Goal: Task Accomplishment & Management: Use online tool/utility

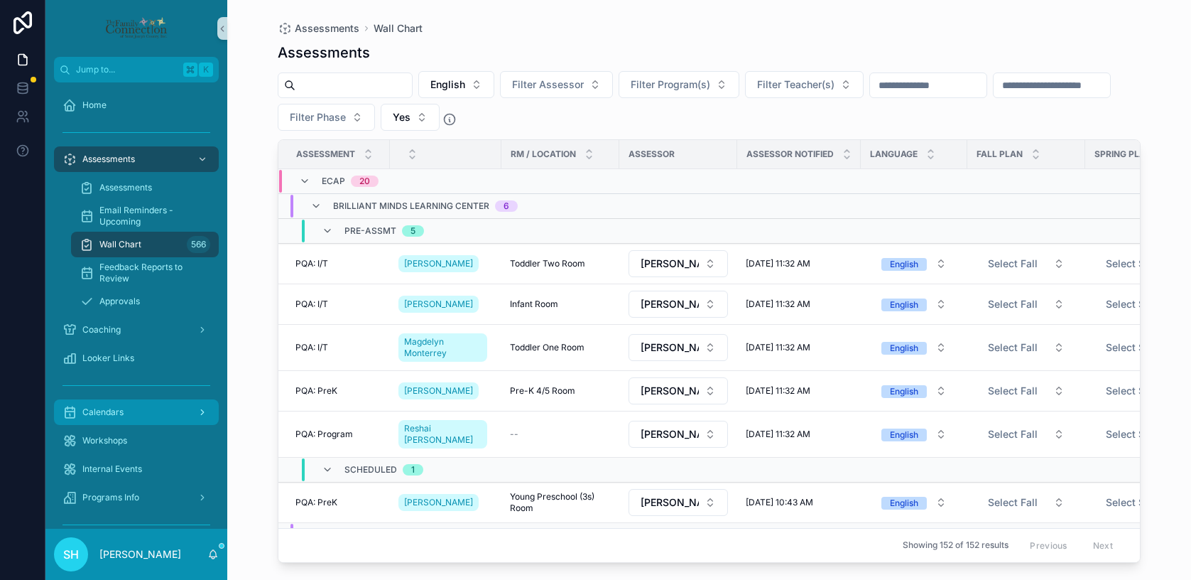
click at [114, 413] on span "Calendars" at bounding box center [102, 411] width 41 height 11
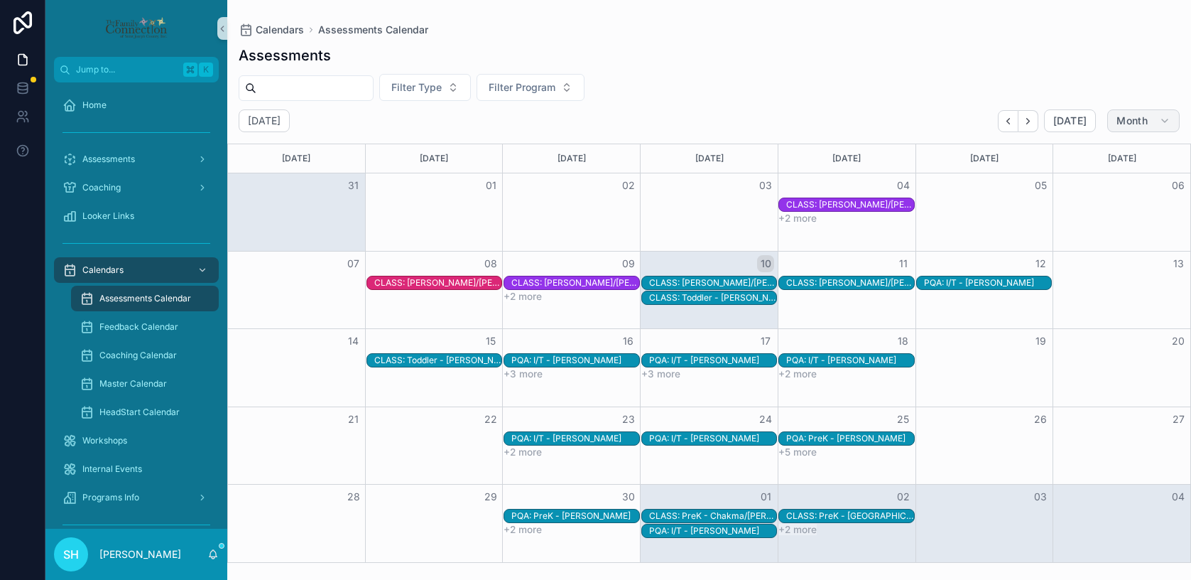
click at [1165, 119] on icon "scrollable content" at bounding box center [1164, 120] width 11 height 11
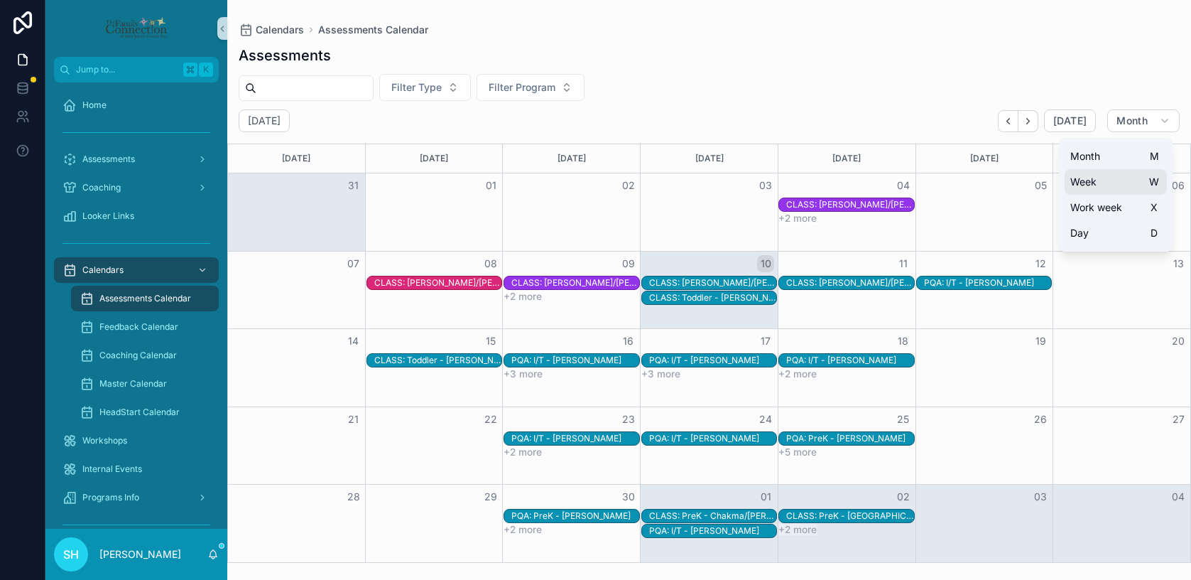
click at [1105, 185] on button "Week W" at bounding box center [1116, 182] width 102 height 26
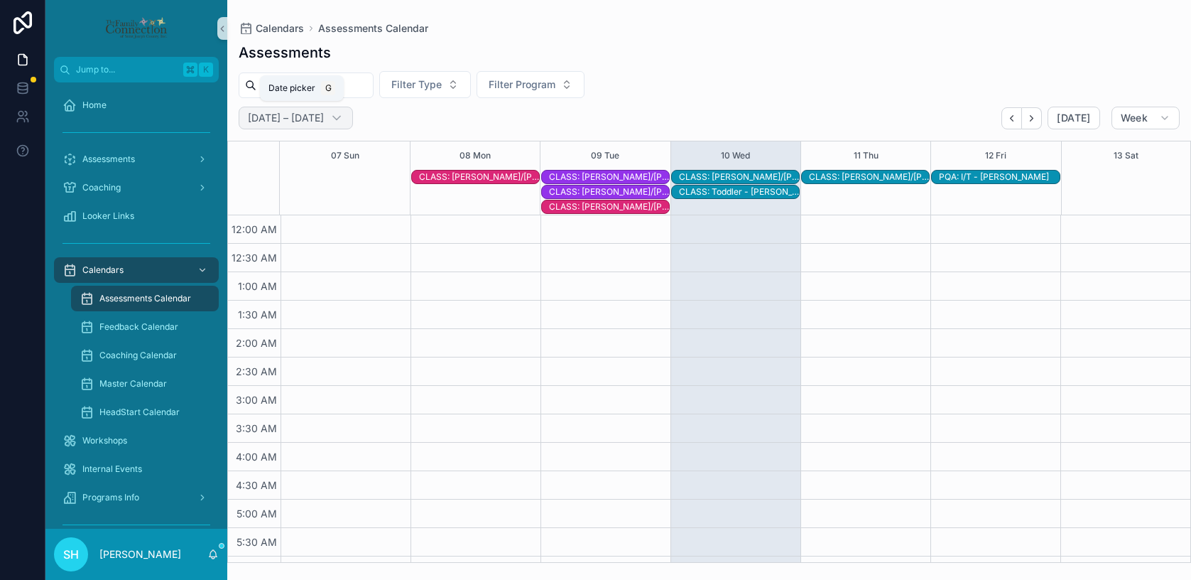
click at [324, 117] on h2 "[DATE] – [DATE]" at bounding box center [286, 118] width 76 height 14
select select "****"
select select "*"
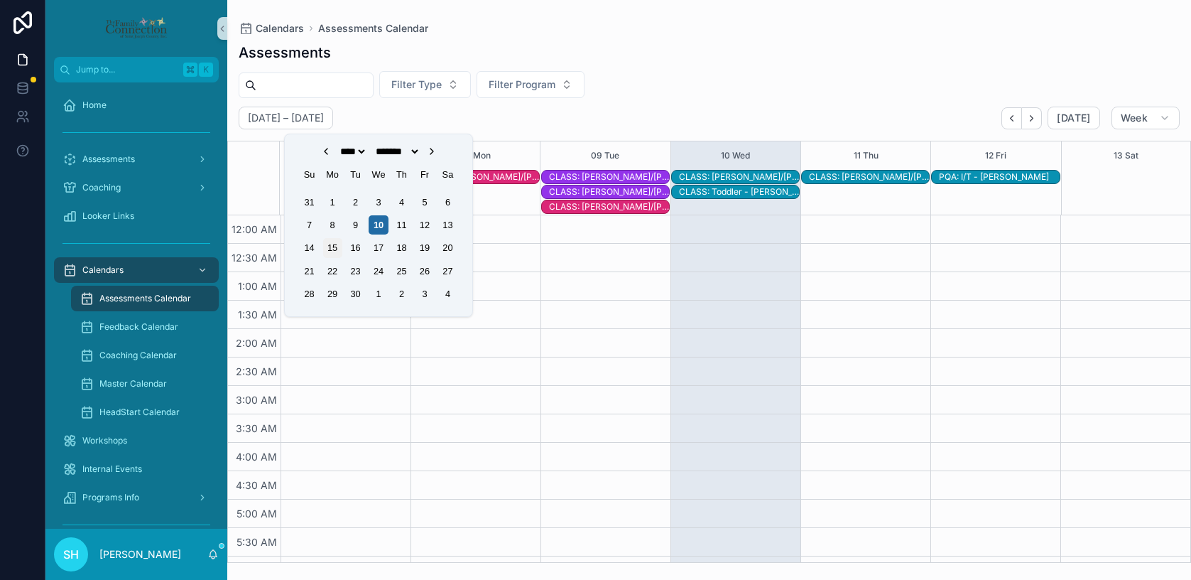
click at [327, 246] on div "15" at bounding box center [332, 247] width 19 height 19
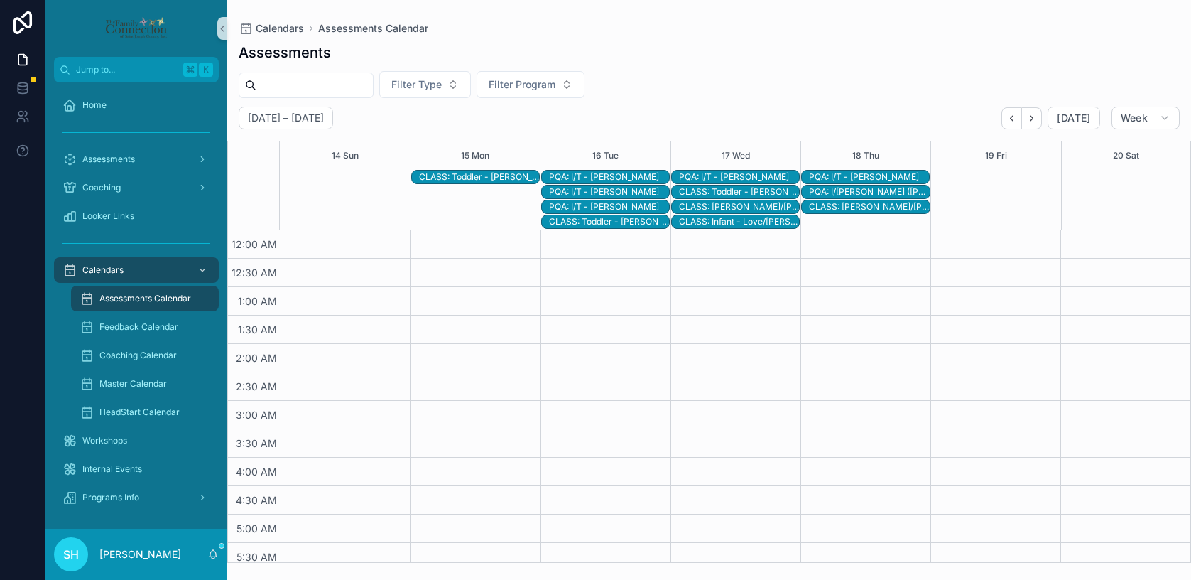
click at [863, 176] on div "PQA: I/T - [PERSON_NAME]" at bounding box center [869, 176] width 120 height 11
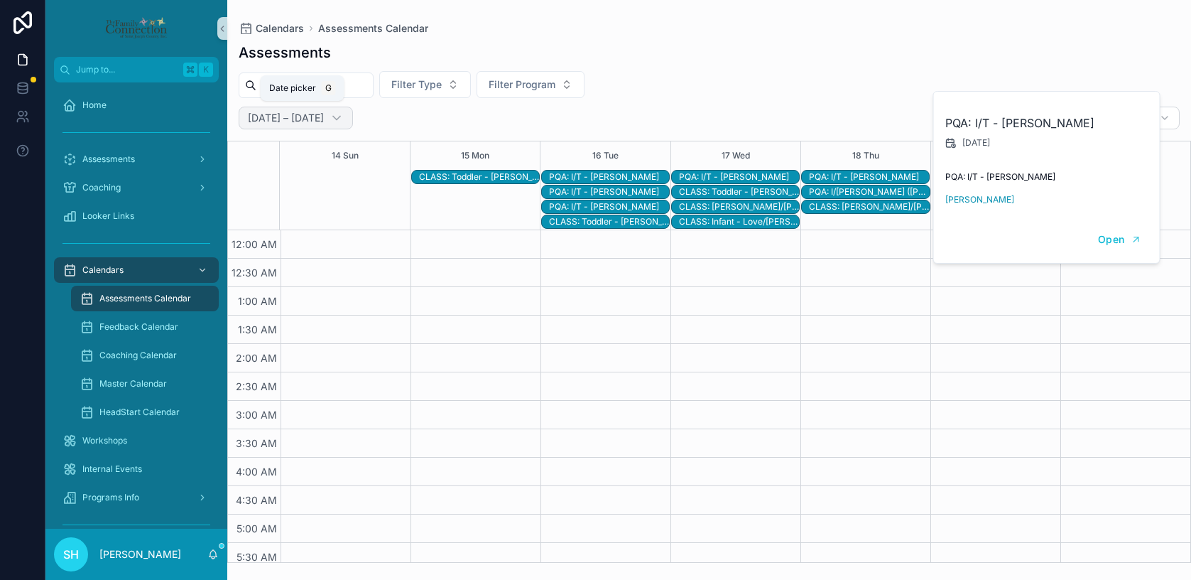
click at [313, 120] on h2 "[DATE] – [DATE]" at bounding box center [286, 118] width 76 height 14
select select "****"
select select "*"
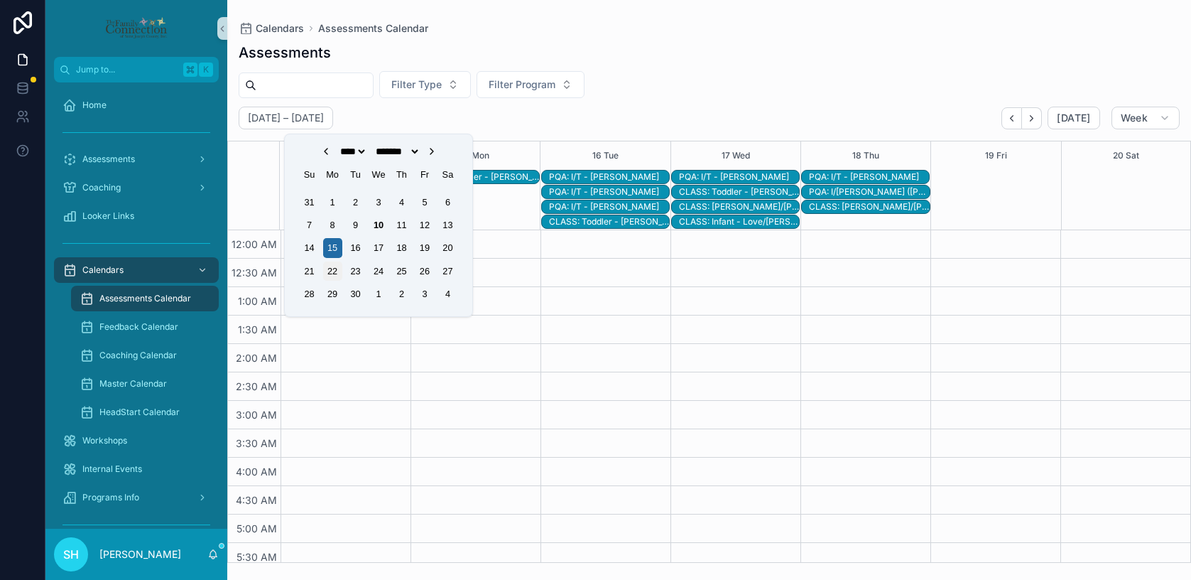
click at [340, 272] on div "22" at bounding box center [332, 270] width 19 height 19
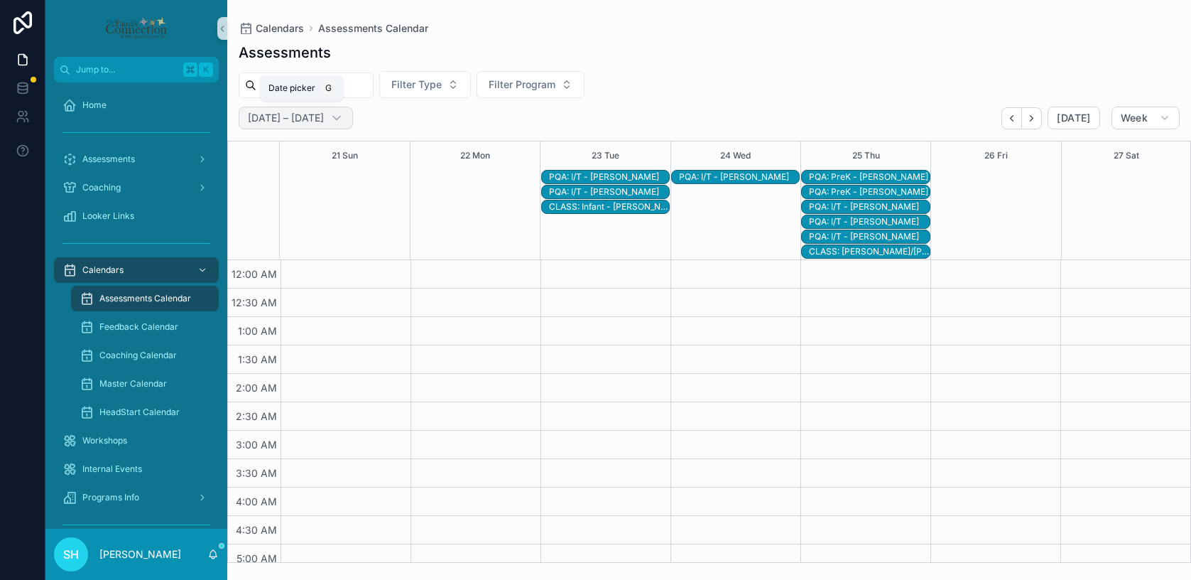
click at [324, 120] on h2 "[DATE] – [DATE]" at bounding box center [286, 118] width 76 height 14
select select "****"
select select "*"
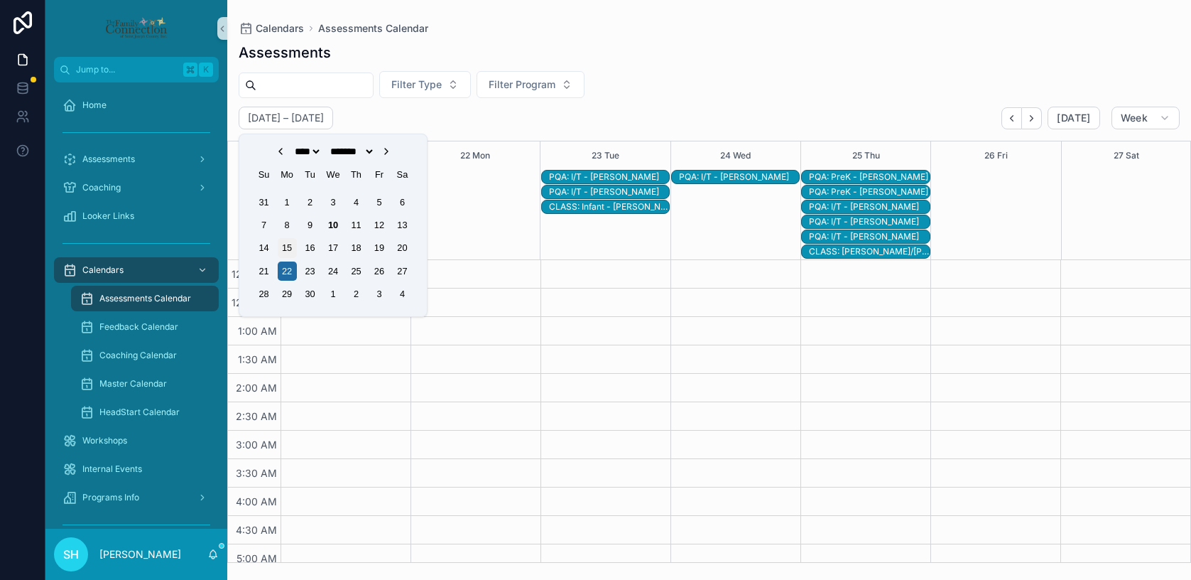
click at [283, 254] on div "15" at bounding box center [287, 247] width 19 height 19
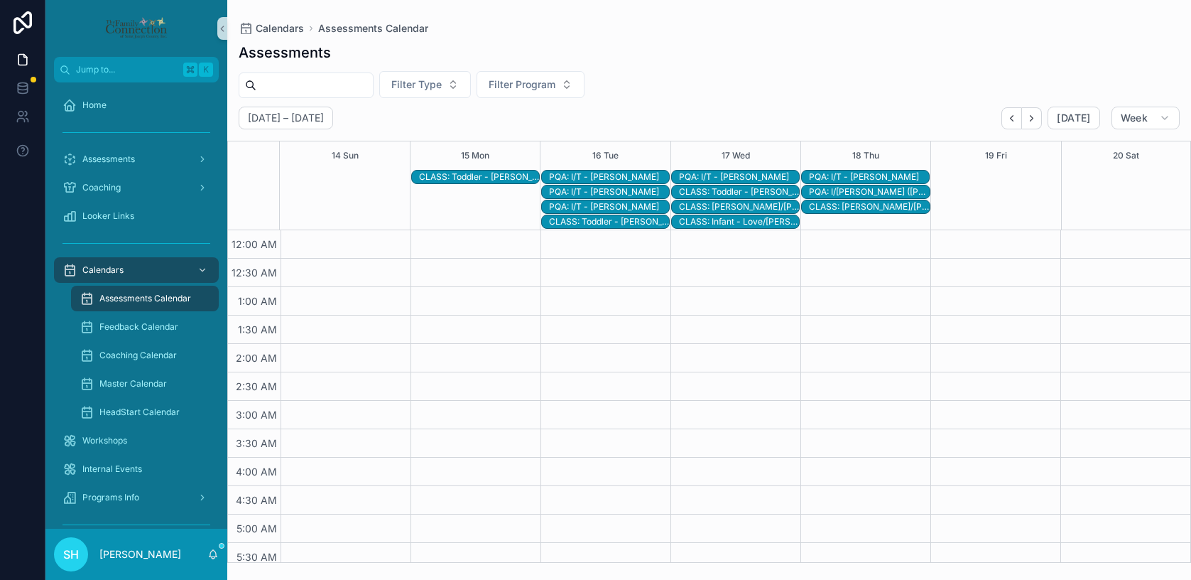
click at [450, 180] on div "CLASS: Toddler - [PERSON_NAME]/[PERSON_NAME]" at bounding box center [479, 176] width 120 height 11
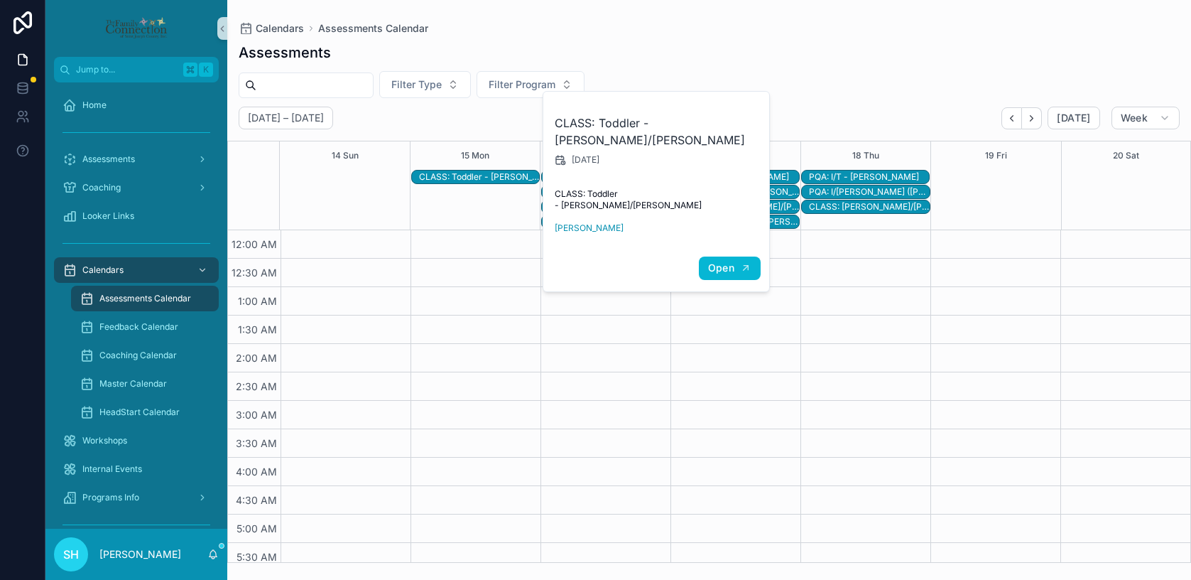
click at [714, 261] on span "Open" at bounding box center [721, 267] width 26 height 13
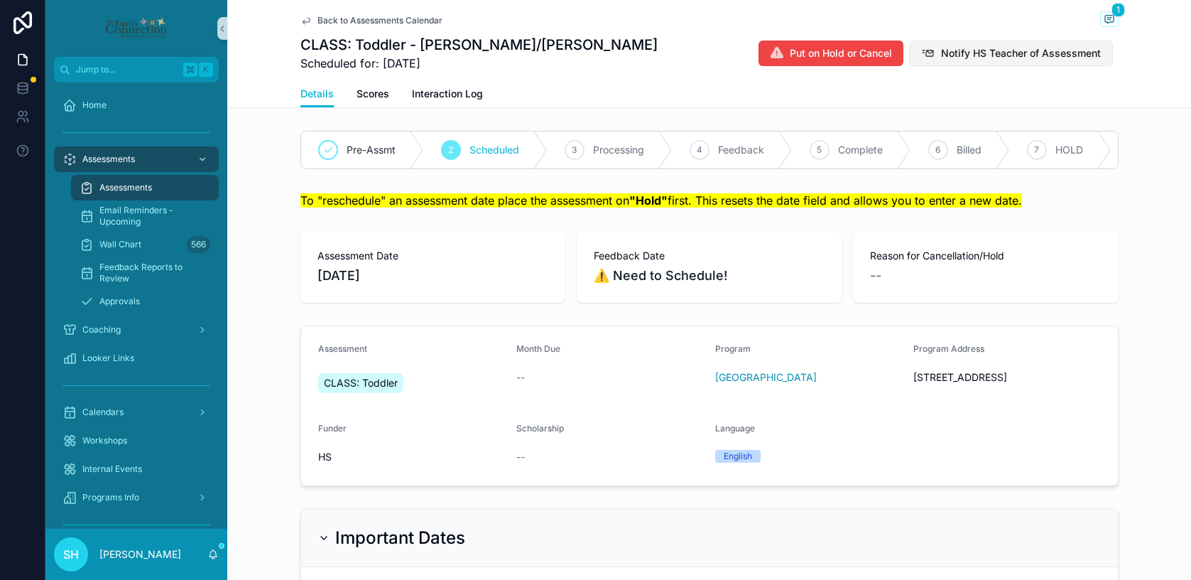
click at [967, 51] on span "Notify HS Teacher of Assessment" at bounding box center [1021, 53] width 160 height 14
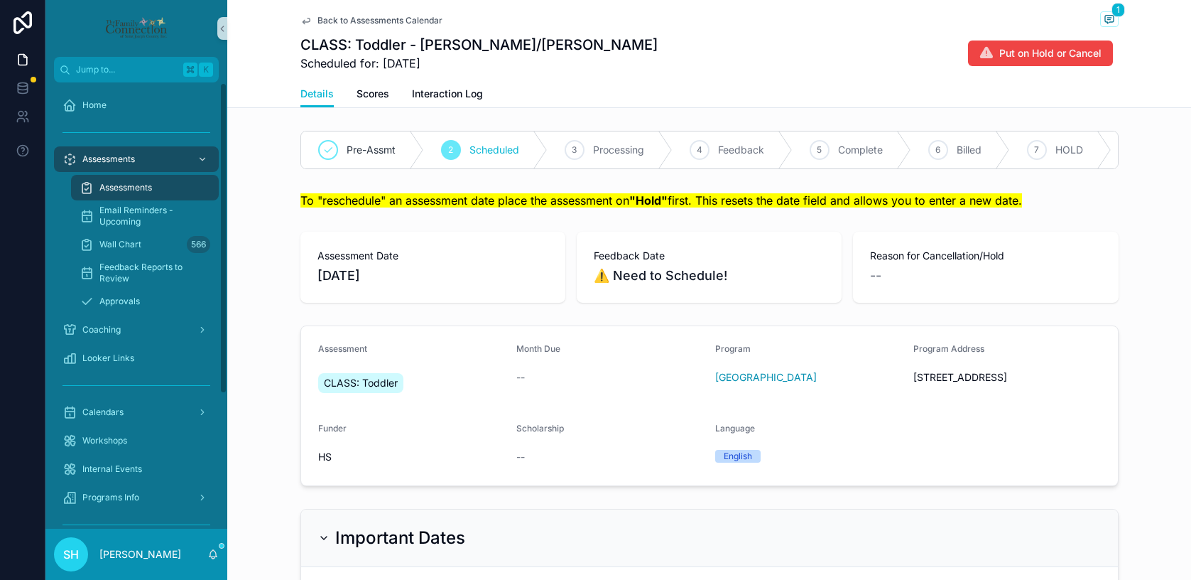
click at [364, 23] on span "Back to Assessments Calendar" at bounding box center [380, 20] width 125 height 11
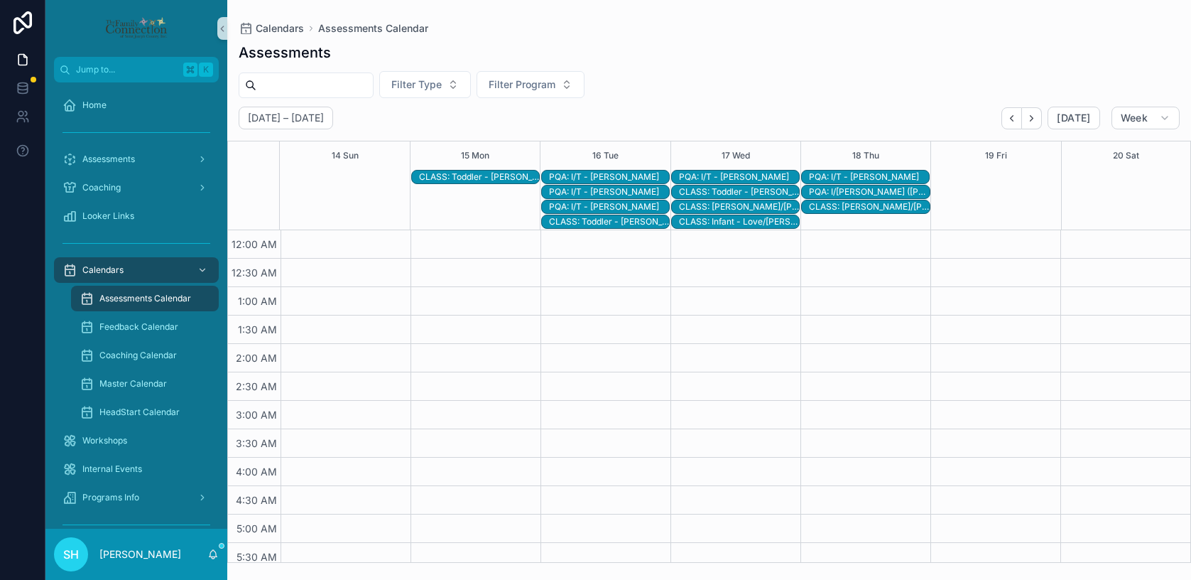
click at [624, 190] on div "PQA: I/T - [PERSON_NAME]" at bounding box center [609, 191] width 120 height 11
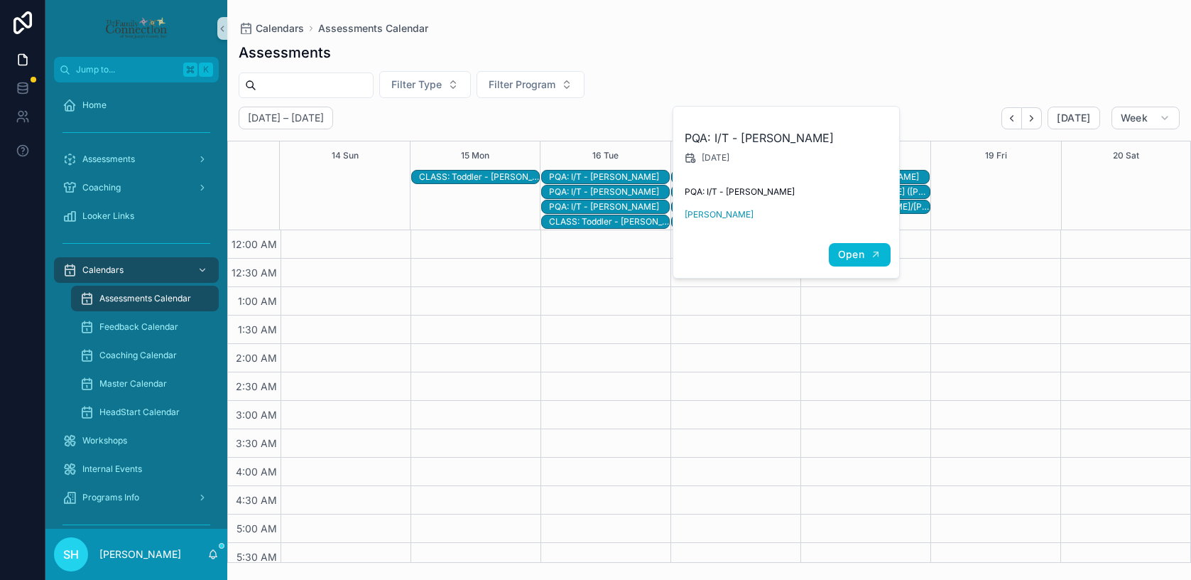
click at [852, 255] on span "Open" at bounding box center [851, 254] width 26 height 13
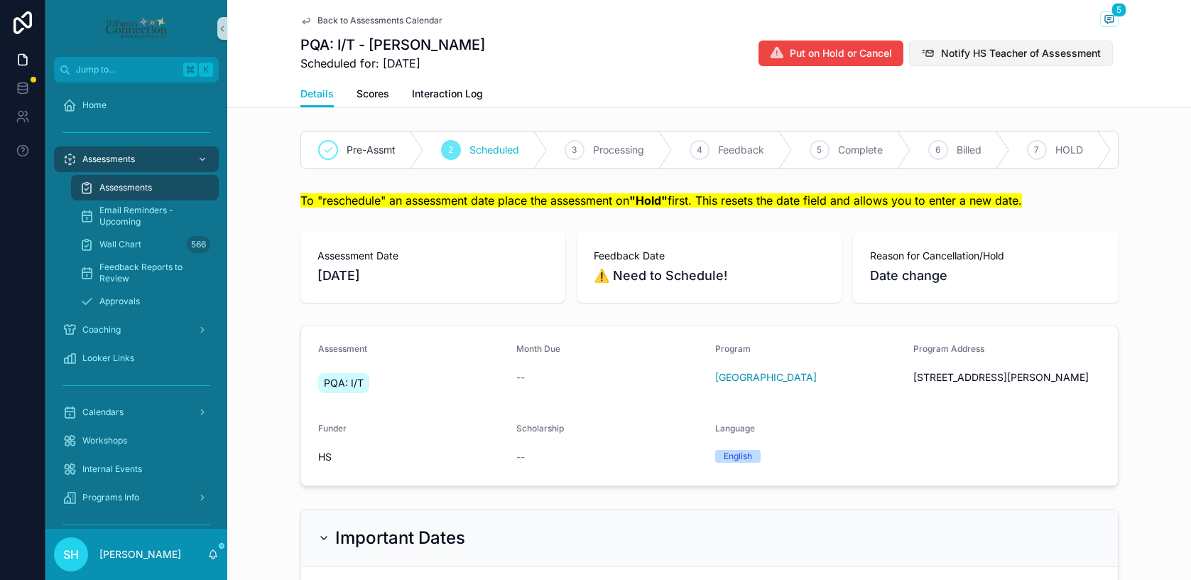
click at [1036, 53] on span "Notify HS Teacher of Assessment" at bounding box center [1021, 53] width 160 height 14
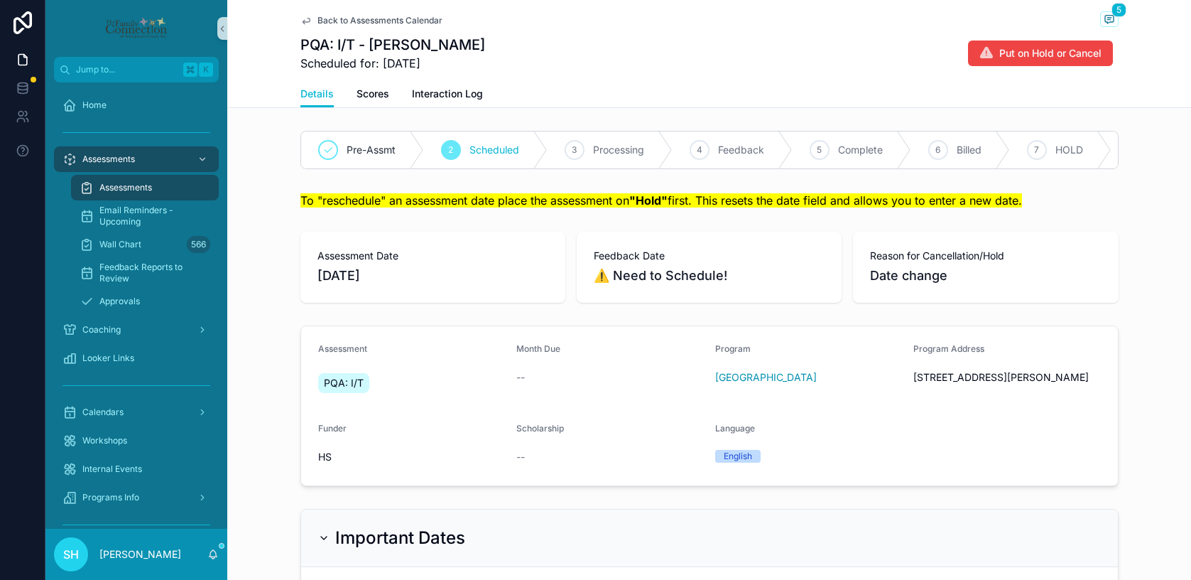
click at [329, 21] on span "Back to Assessments Calendar" at bounding box center [380, 20] width 125 height 11
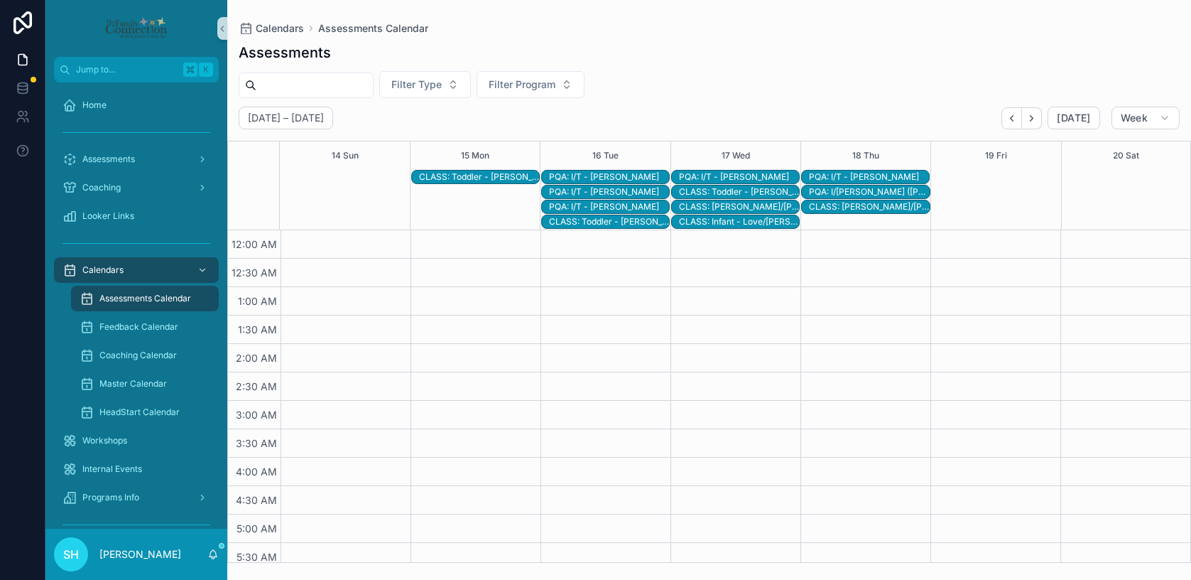
click at [611, 207] on div "PQA: I/T - [PERSON_NAME]" at bounding box center [609, 206] width 120 height 11
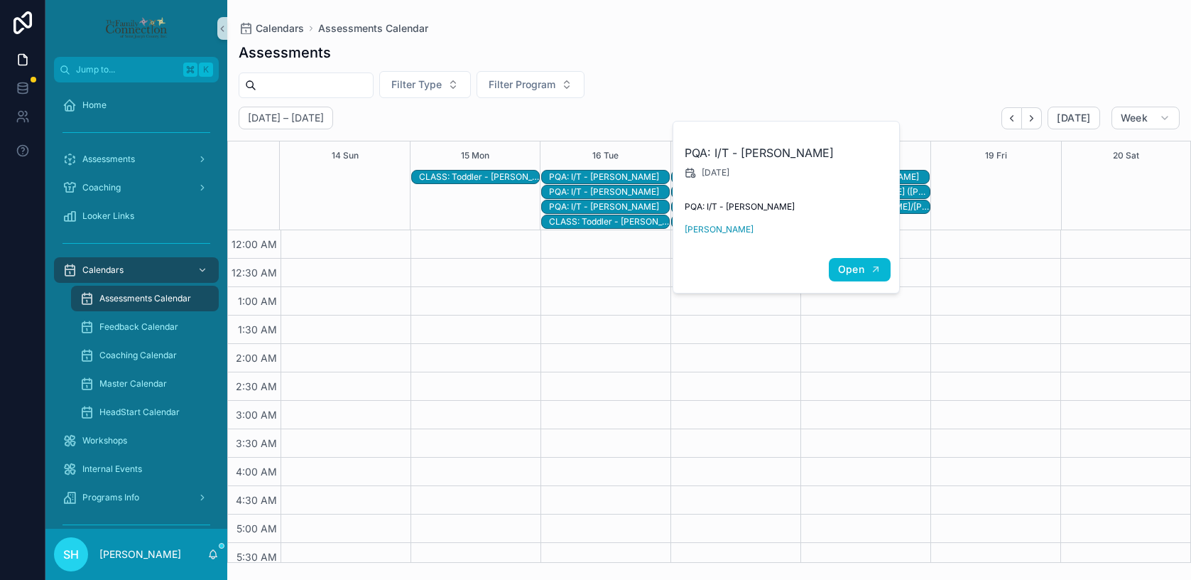
click at [857, 269] on span "Open" at bounding box center [851, 269] width 26 height 13
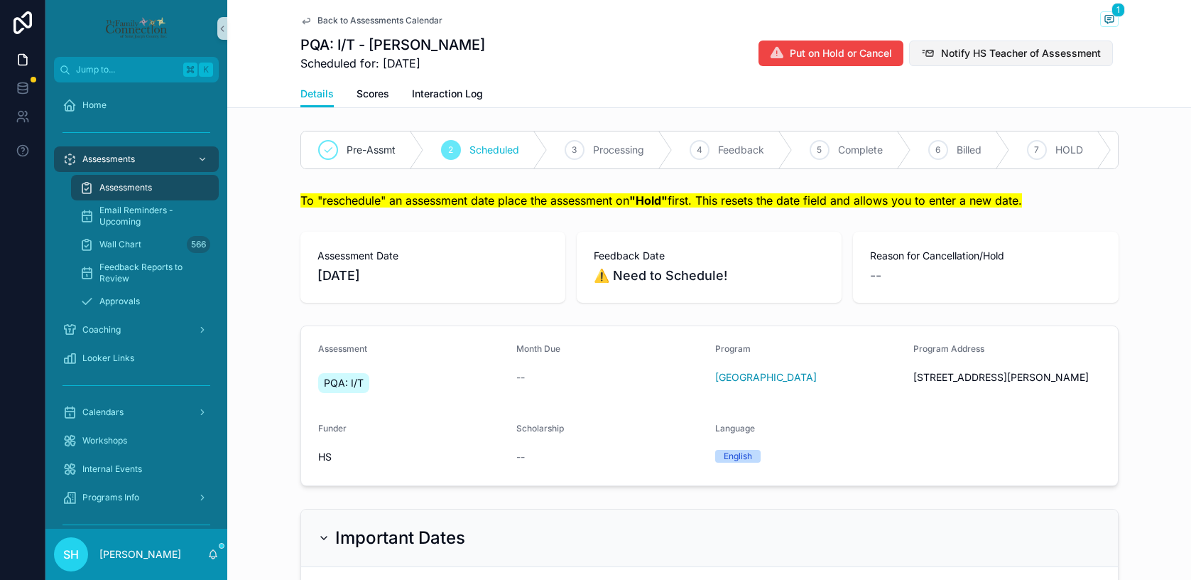
click at [990, 53] on span "Notify HS Teacher of Assessment" at bounding box center [1021, 53] width 160 height 14
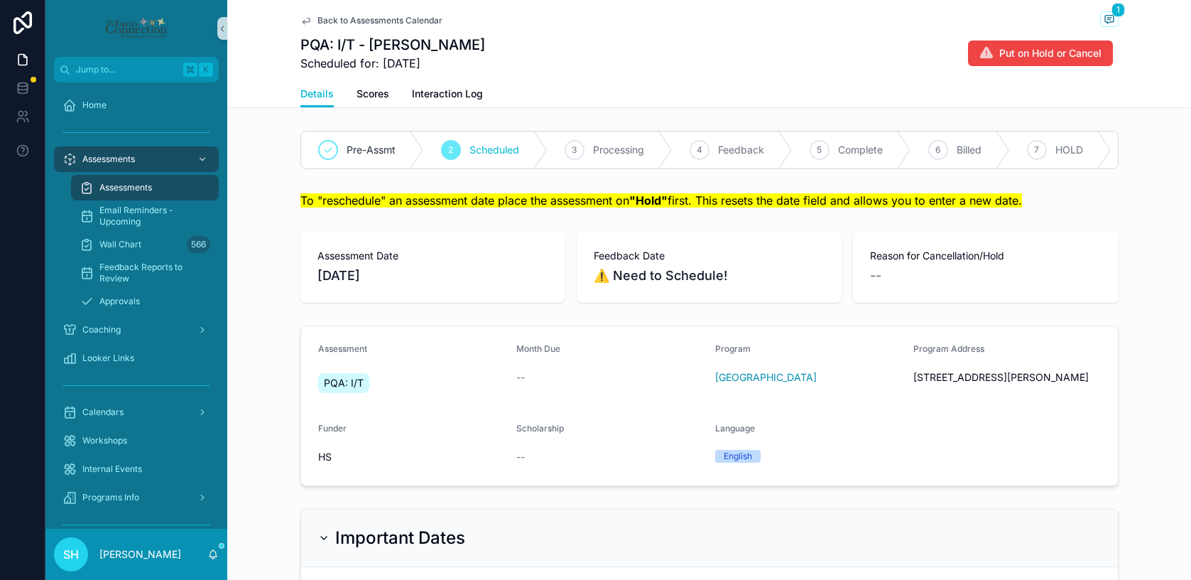
click at [343, 21] on span "Back to Assessments Calendar" at bounding box center [380, 20] width 125 height 11
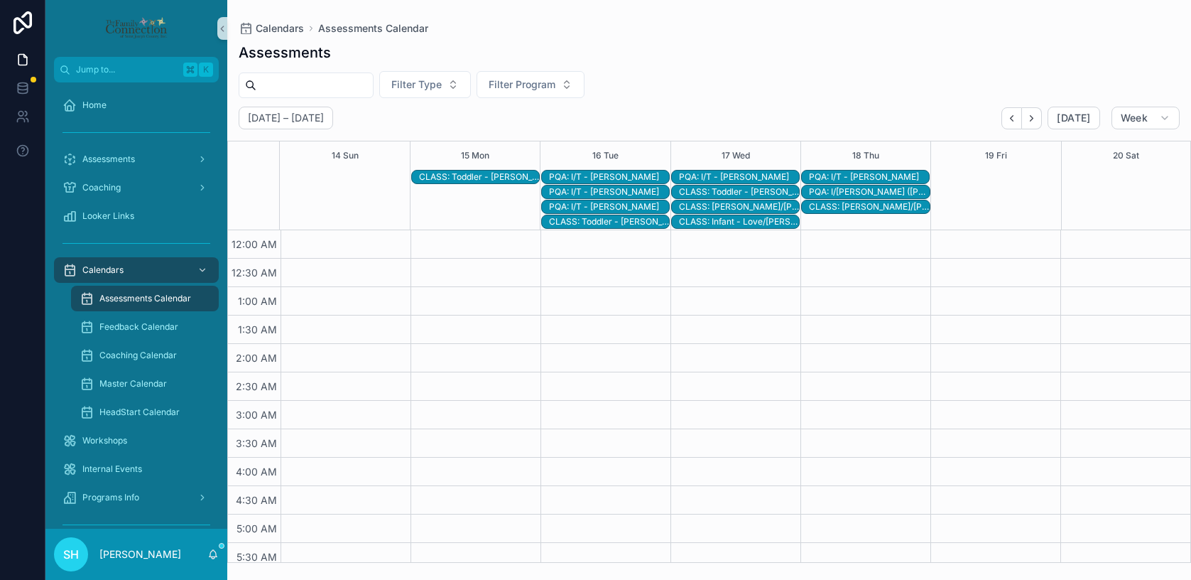
click at [609, 222] on div "CLASS: Toddler - [PERSON_NAME]/[PERSON_NAME]" at bounding box center [609, 221] width 120 height 11
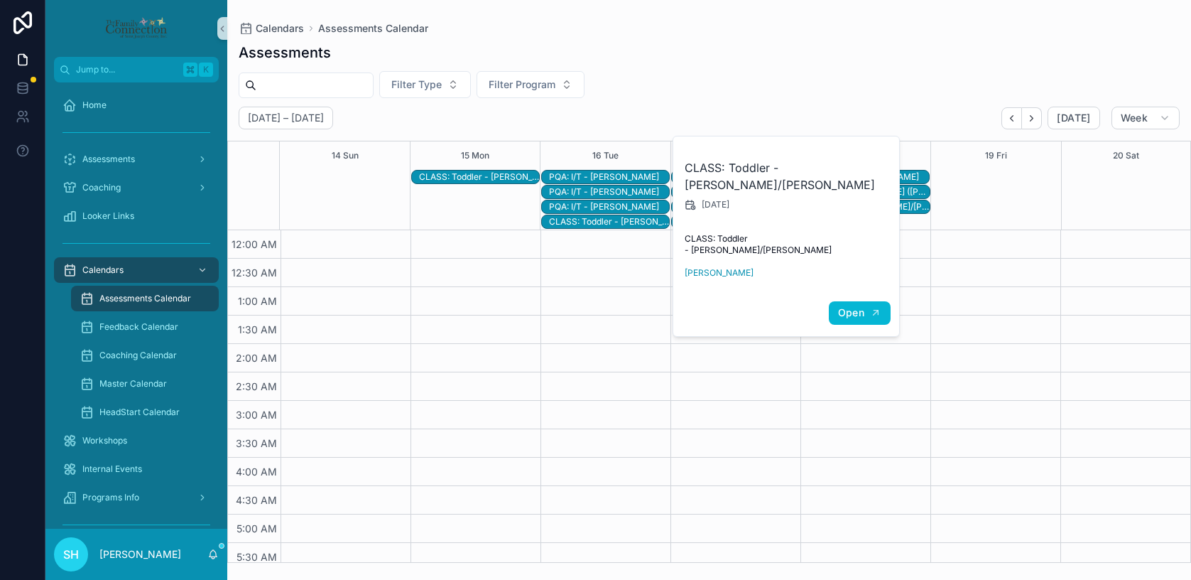
click at [849, 306] on span "Open" at bounding box center [851, 312] width 26 height 13
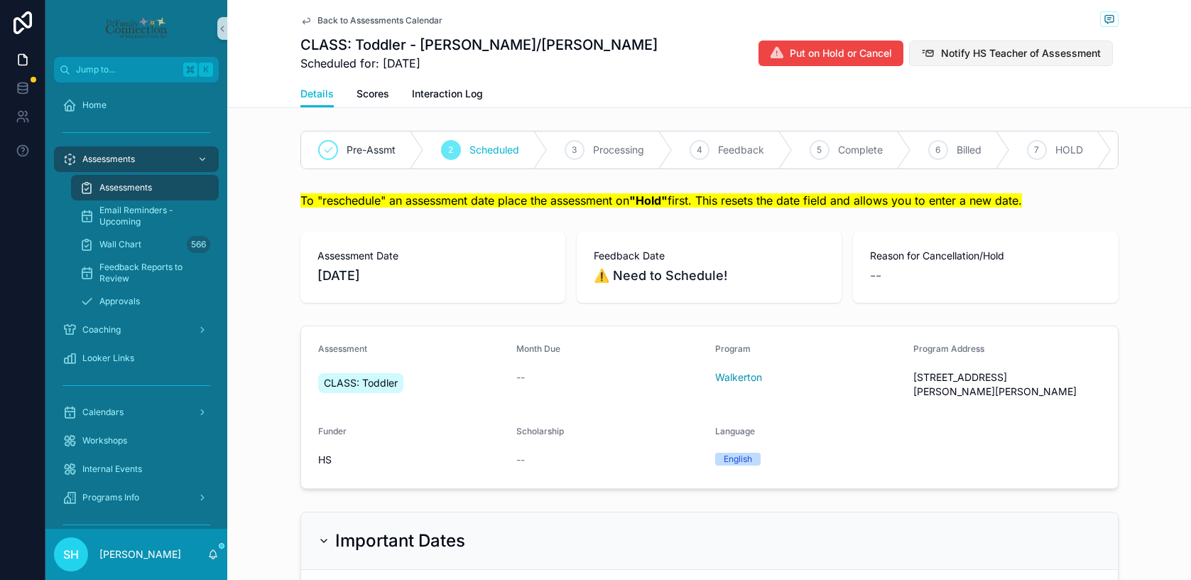
click at [1025, 53] on span "Notify HS Teacher of Assessment" at bounding box center [1021, 53] width 160 height 14
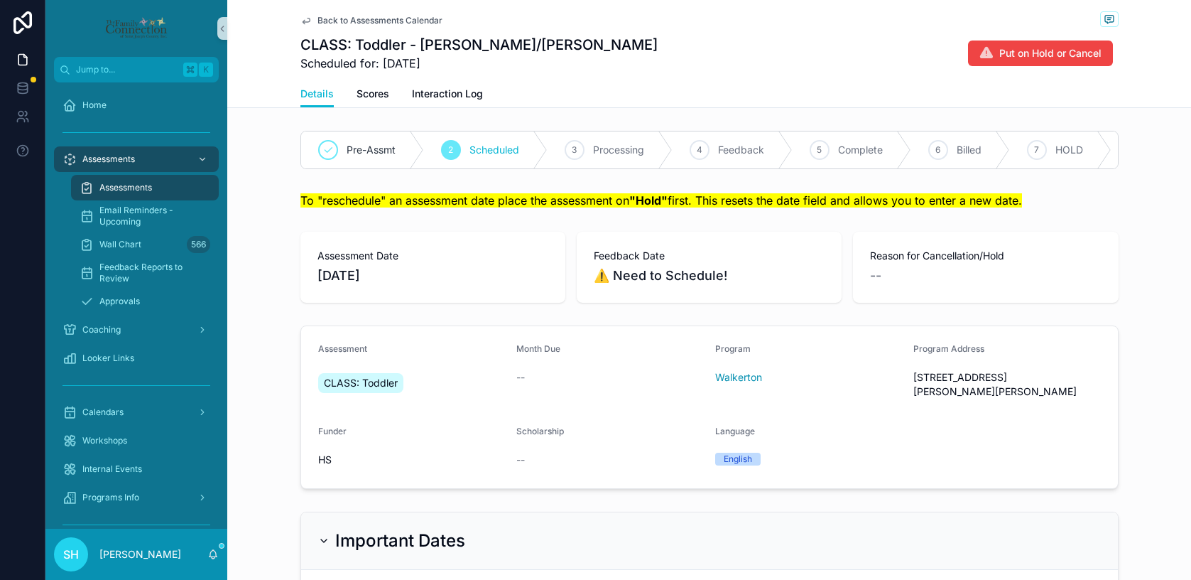
click at [352, 19] on span "Back to Assessments Calendar" at bounding box center [380, 20] width 125 height 11
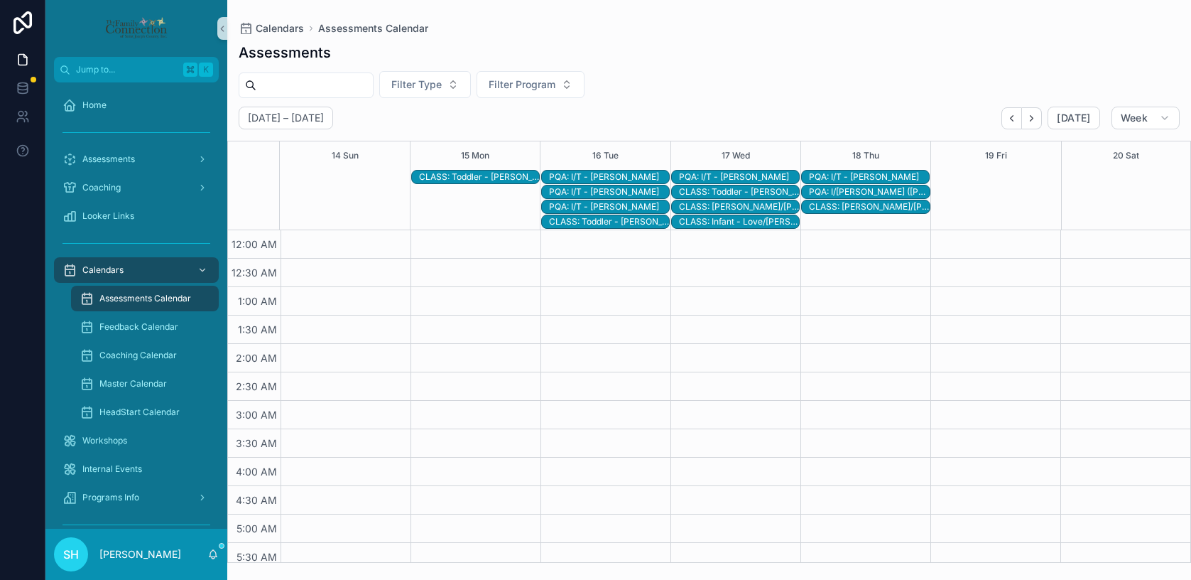
click at [724, 175] on div "PQA: I/T - [PERSON_NAME]" at bounding box center [739, 176] width 120 height 11
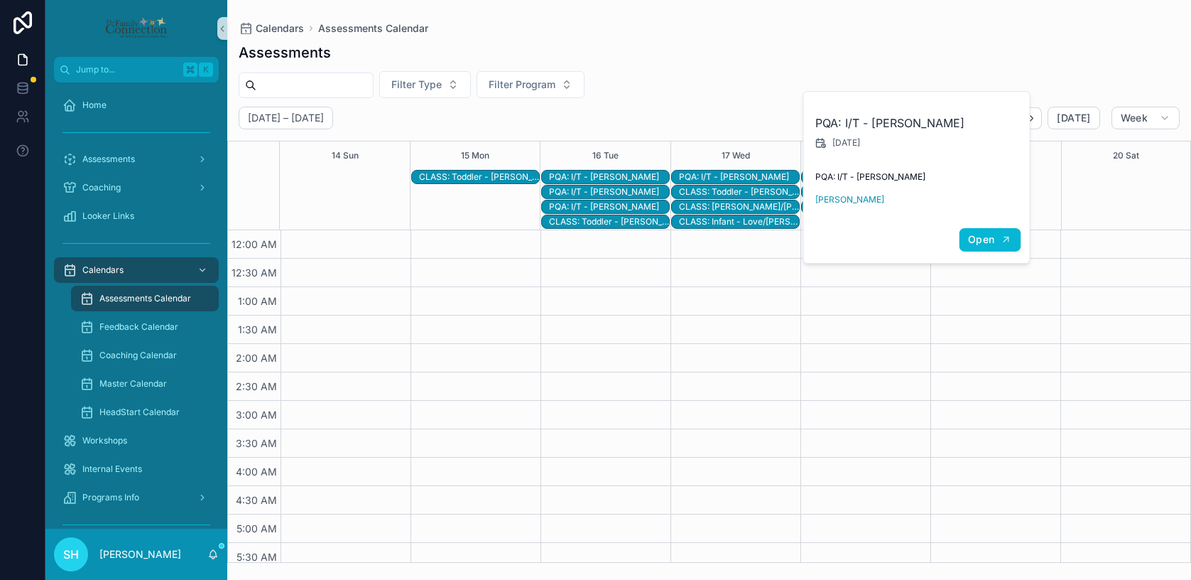
click at [980, 246] on button "Open" at bounding box center [990, 239] width 62 height 23
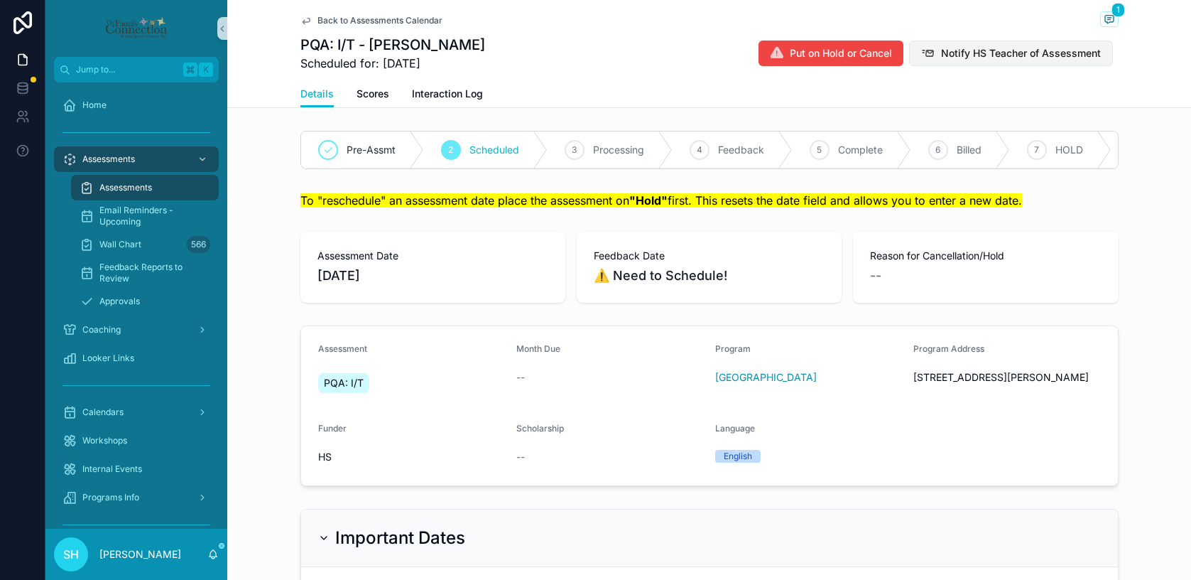
click at [1030, 50] on span "Notify HS Teacher of Assessment" at bounding box center [1021, 53] width 160 height 14
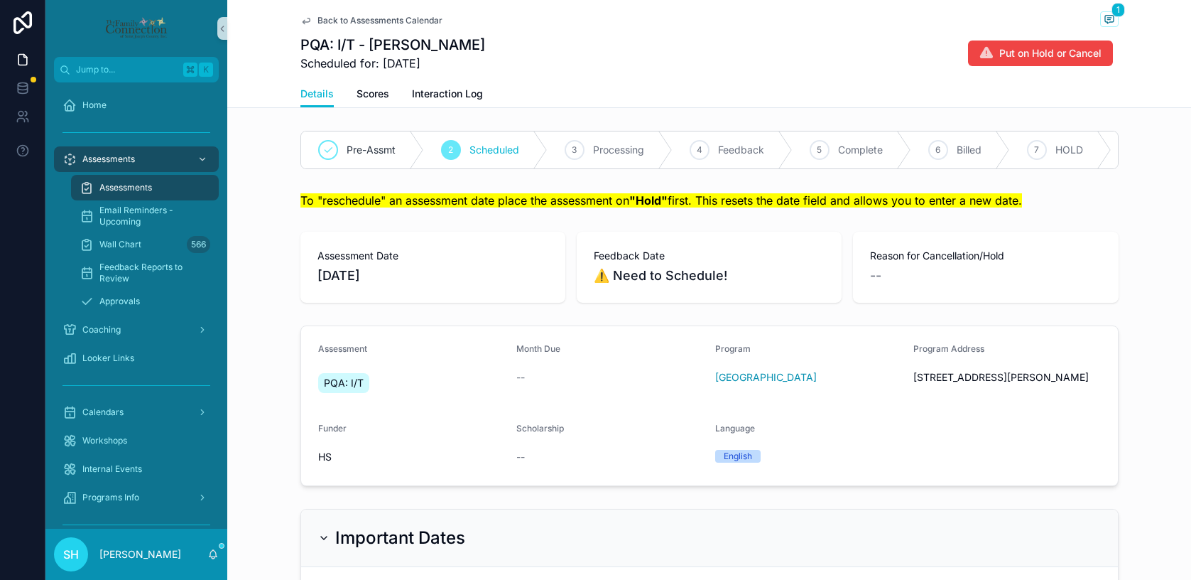
click at [308, 20] on icon "scrollable content" at bounding box center [305, 20] width 11 height 11
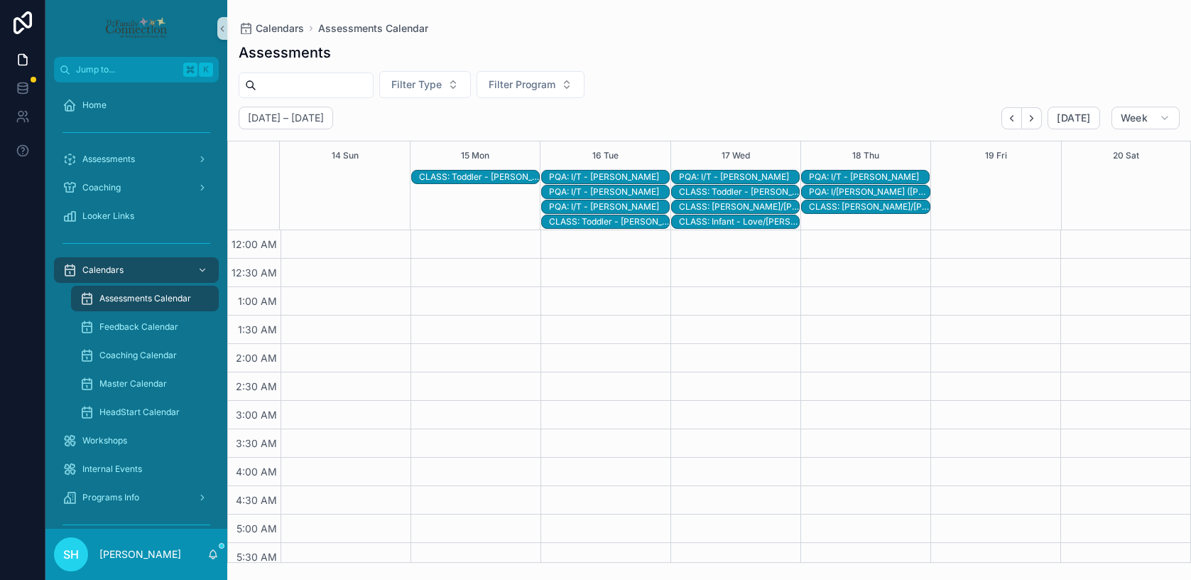
click at [766, 193] on div "CLASS: Toddler - [PERSON_NAME]/[PERSON_NAME] ([PERSON_NAME])" at bounding box center [739, 191] width 120 height 11
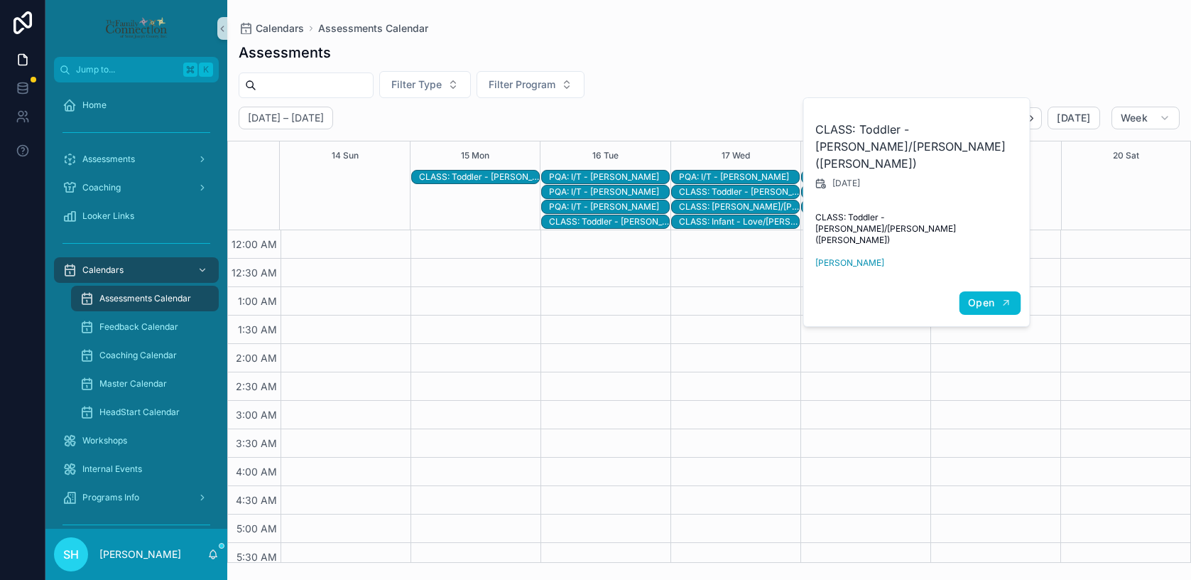
click at [976, 296] on span "Open" at bounding box center [981, 302] width 26 height 13
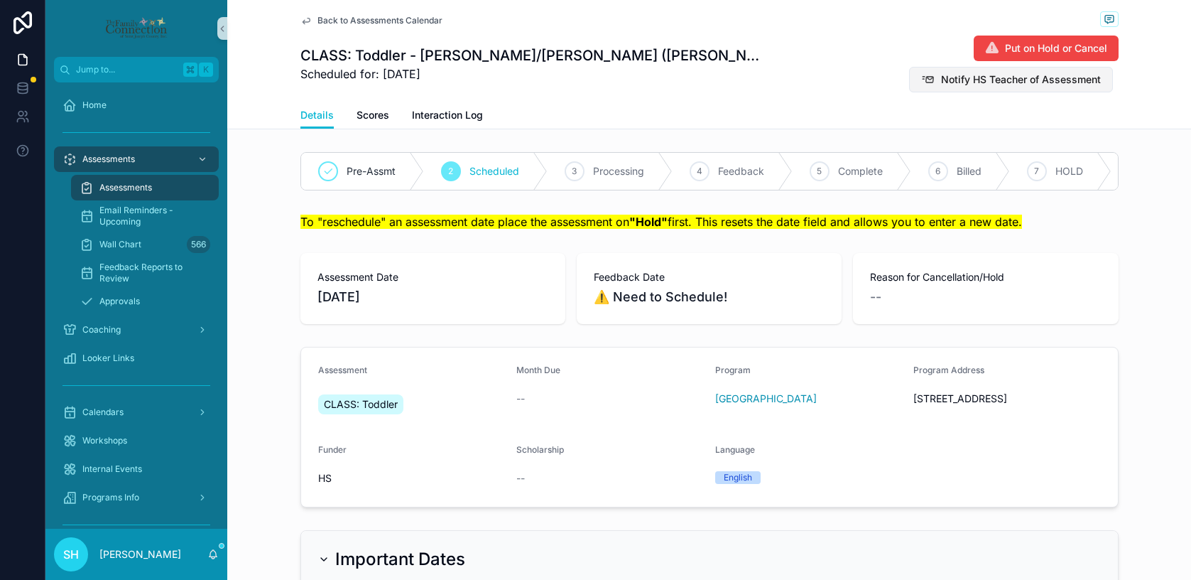
click at [985, 72] on span "Notify HS Teacher of Assessment" at bounding box center [1021, 79] width 160 height 14
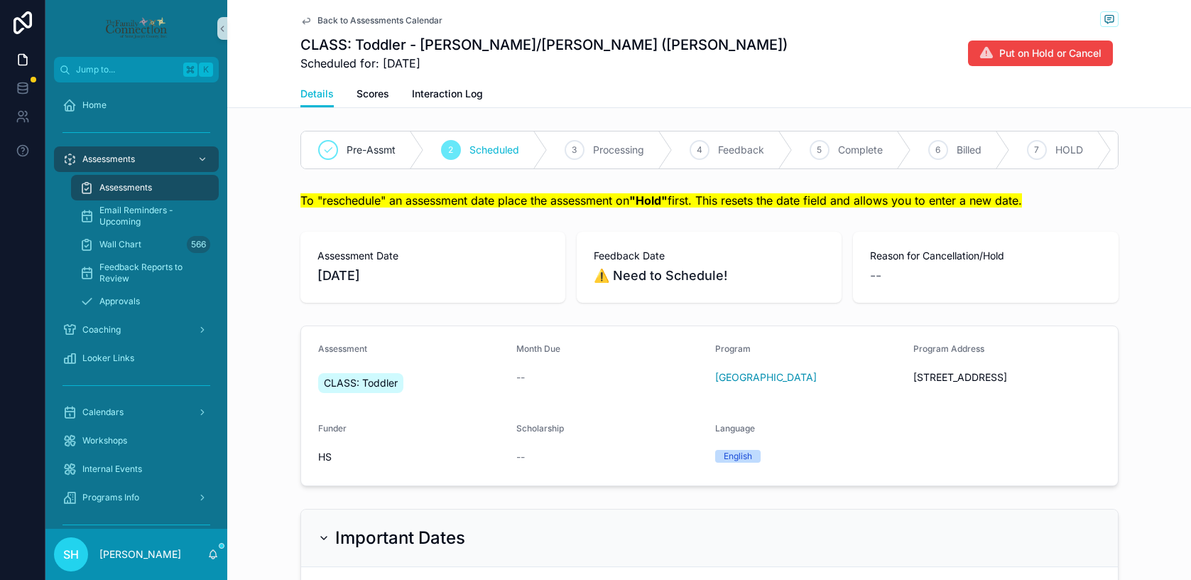
click at [340, 20] on span "Back to Assessments Calendar" at bounding box center [380, 20] width 125 height 11
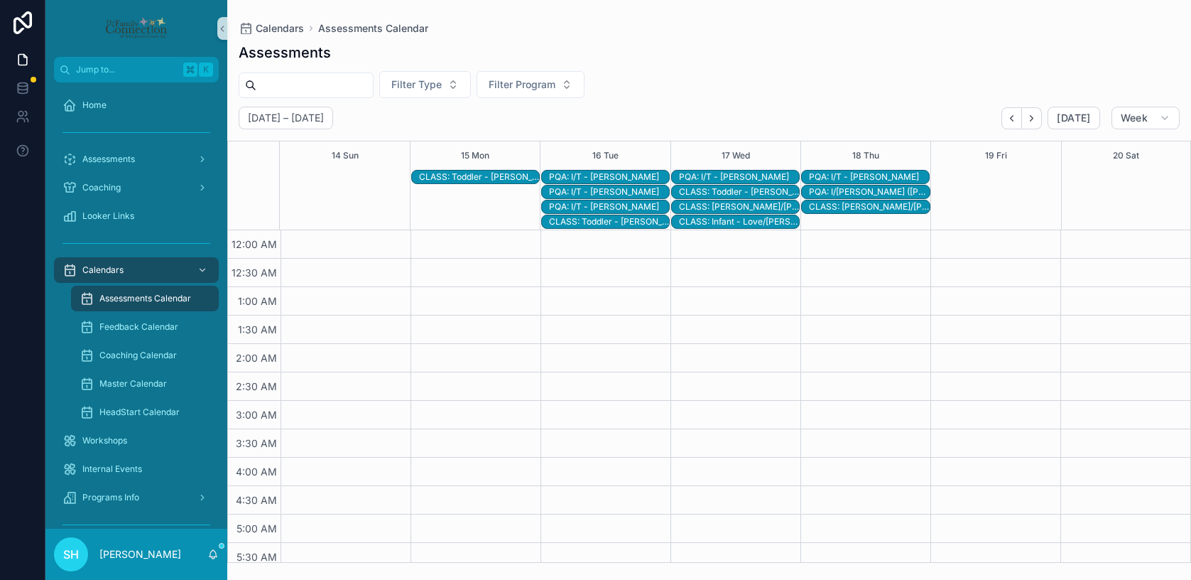
click at [710, 205] on div "CLASS: [PERSON_NAME]/[PERSON_NAME]" at bounding box center [739, 206] width 120 height 11
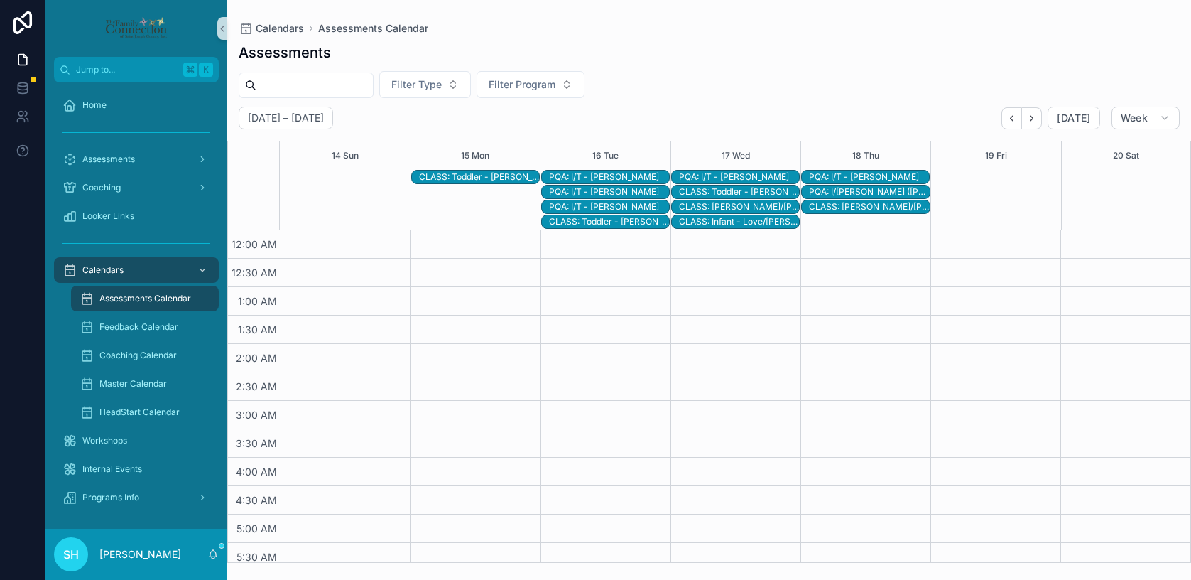
click at [741, 221] on div "CLASS: Infant - Love/[PERSON_NAME]" at bounding box center [739, 221] width 120 height 11
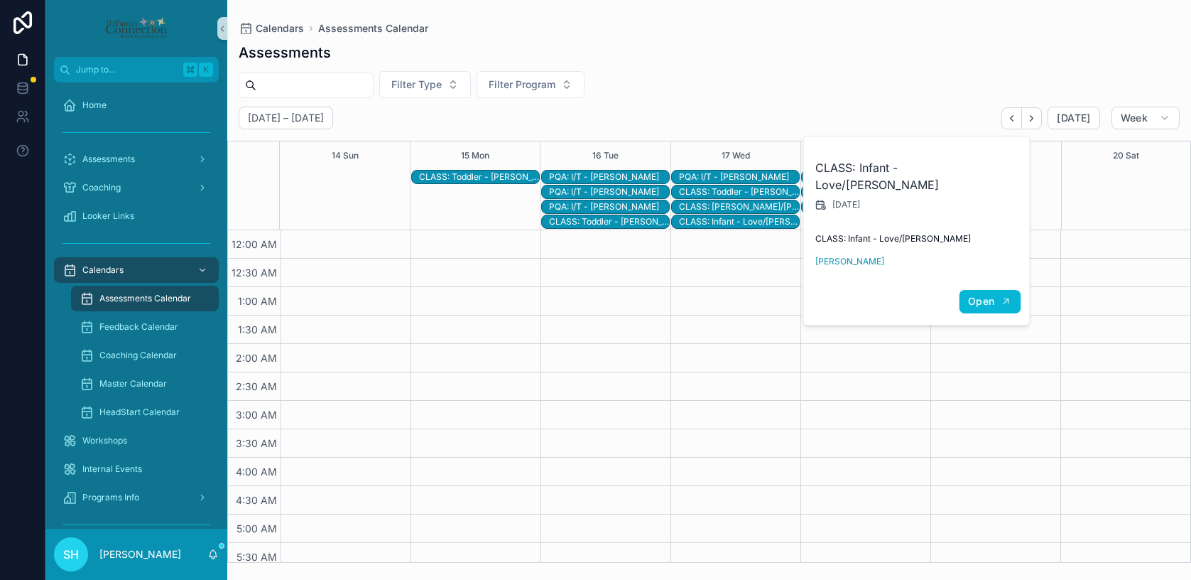
click at [985, 295] on span "Open" at bounding box center [981, 301] width 26 height 13
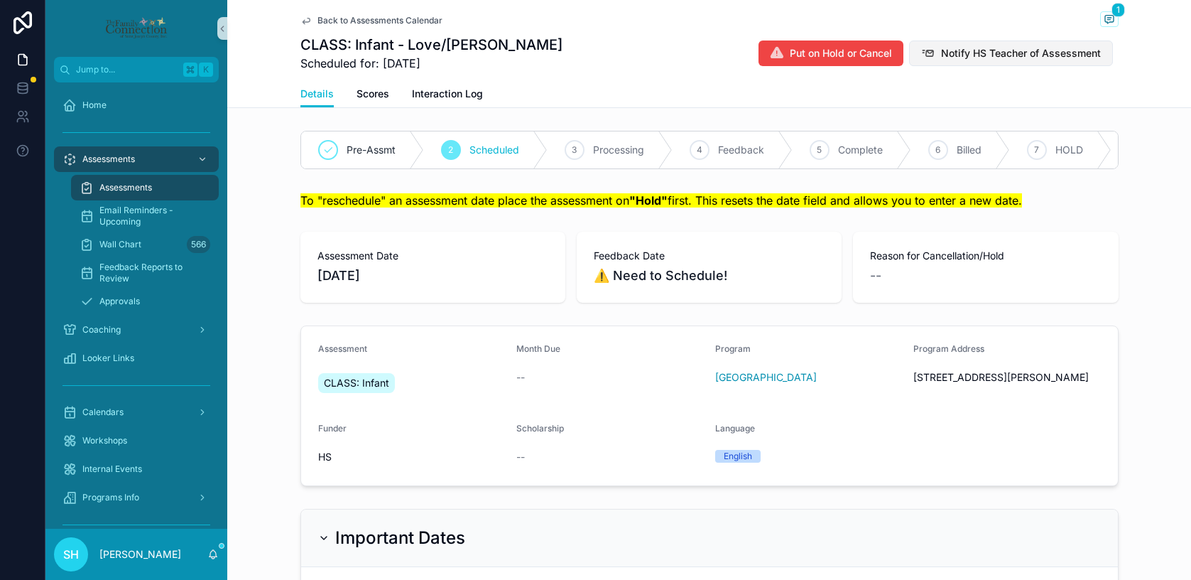
click at [1007, 51] on span "Notify HS Teacher of Assessment" at bounding box center [1021, 53] width 160 height 14
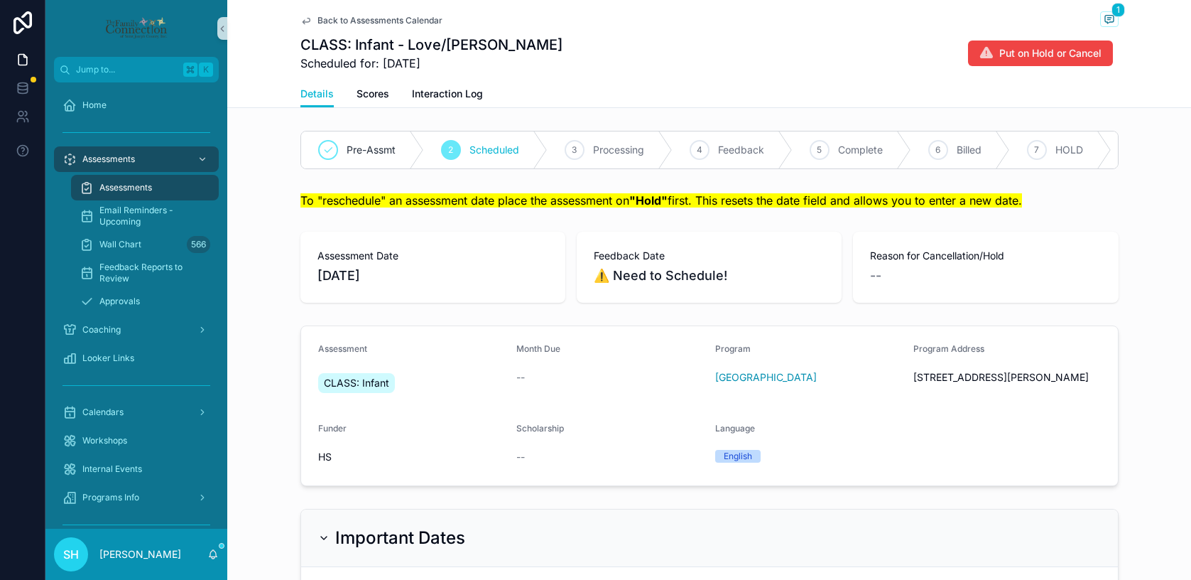
click at [355, 21] on span "Back to Assessments Calendar" at bounding box center [380, 20] width 125 height 11
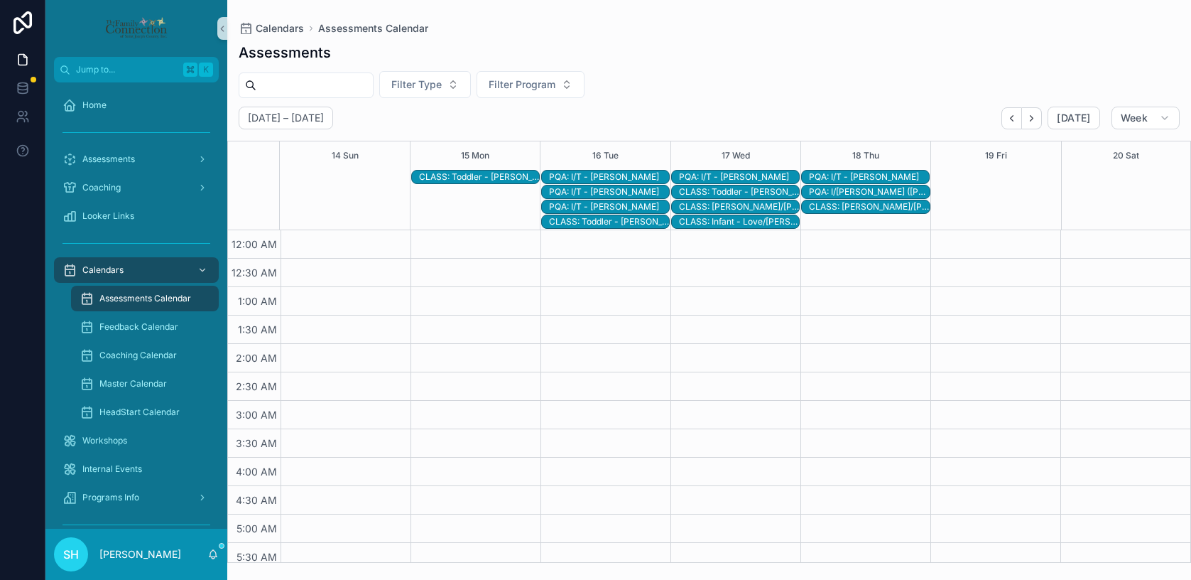
click at [863, 173] on div "PQA: I/T - [PERSON_NAME]" at bounding box center [869, 176] width 120 height 11
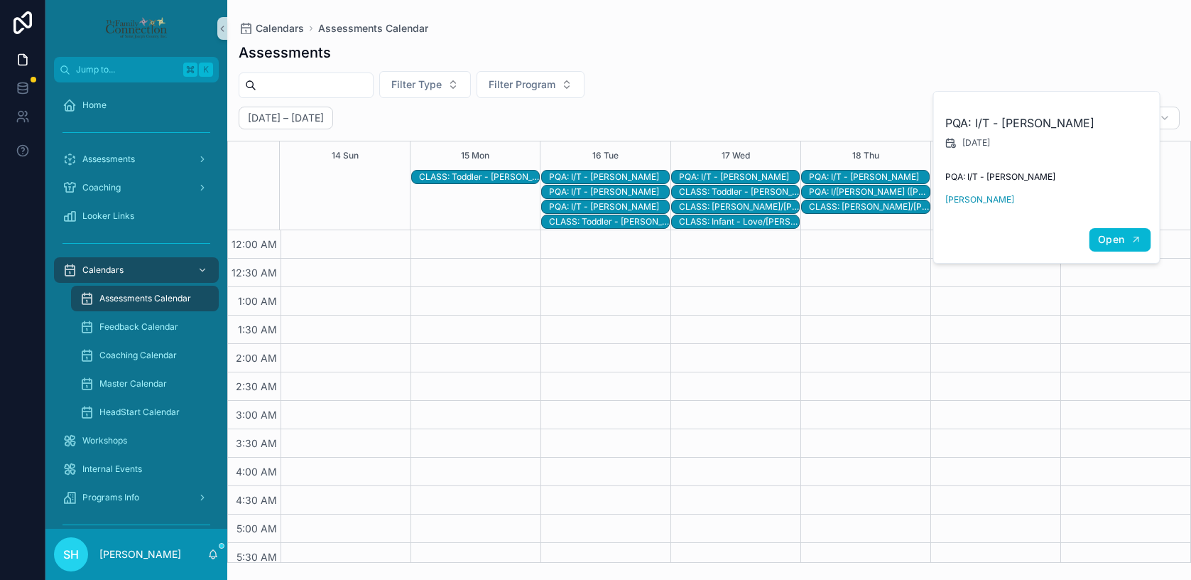
click at [1122, 237] on span "Open" at bounding box center [1111, 239] width 26 height 13
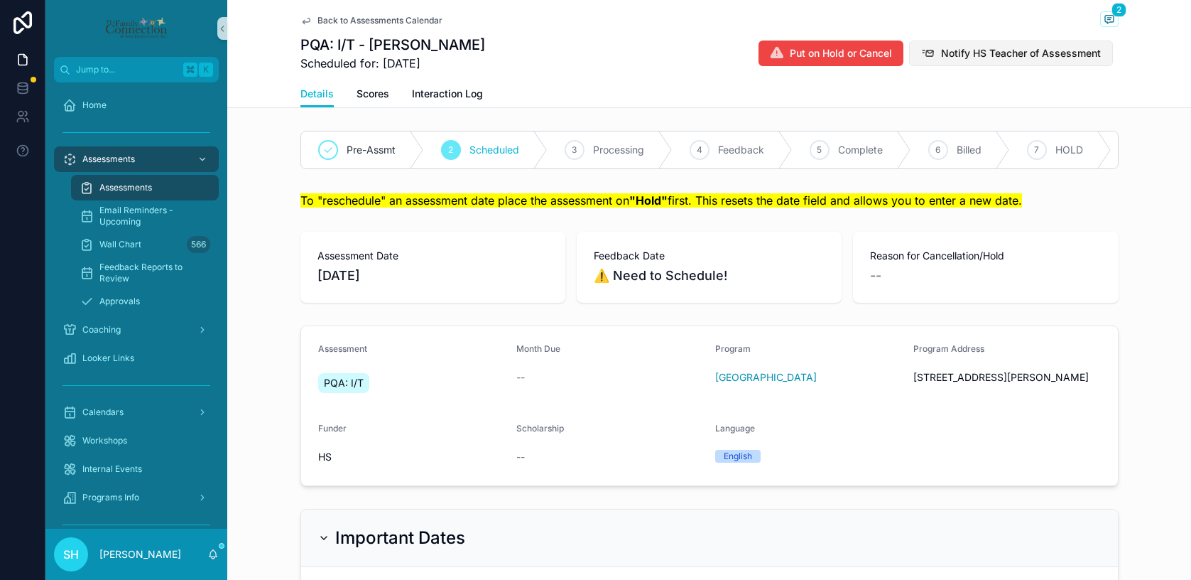
click at [997, 53] on span "Notify HS Teacher of Assessment" at bounding box center [1021, 53] width 160 height 14
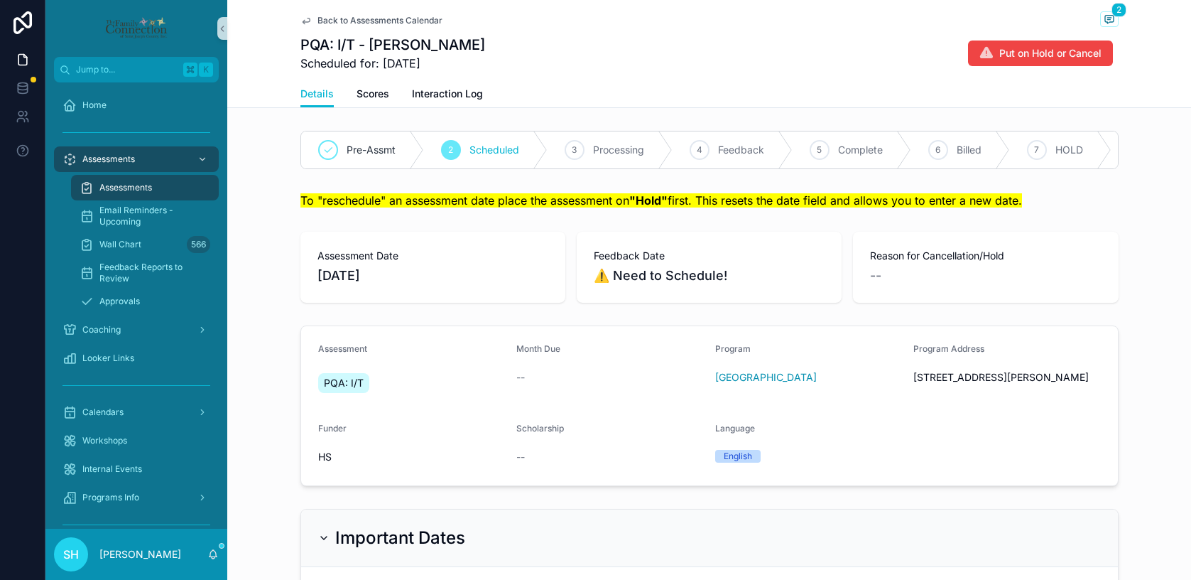
click at [367, 19] on span "Back to Assessments Calendar" at bounding box center [380, 20] width 125 height 11
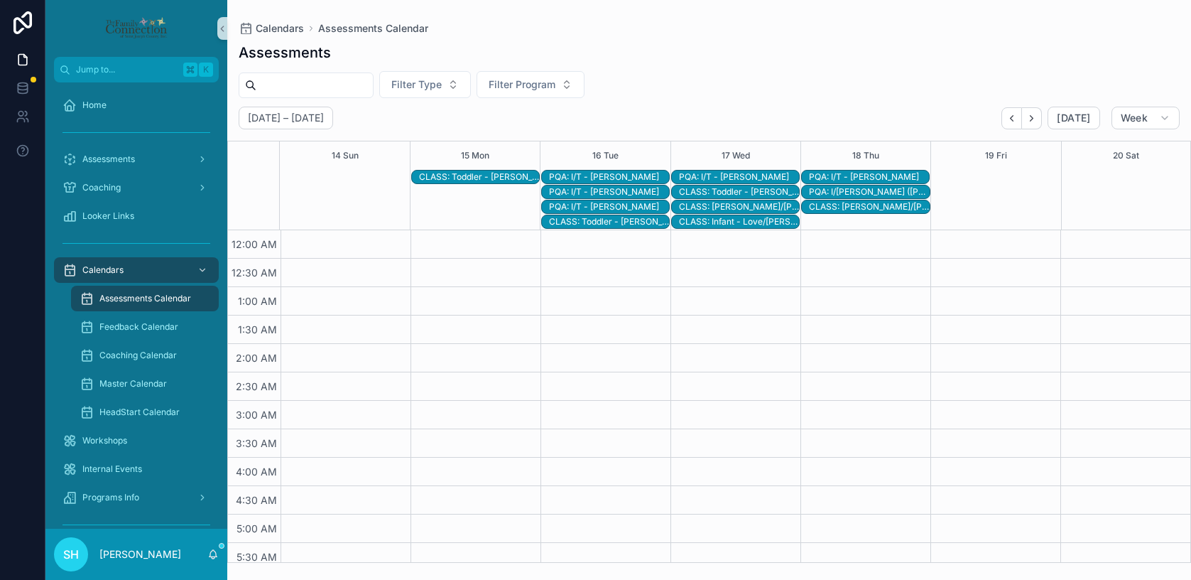
click at [855, 191] on div "PQA: I/[PERSON_NAME] ([PERSON_NAME]) [PERSON_NAME]" at bounding box center [869, 191] width 120 height 11
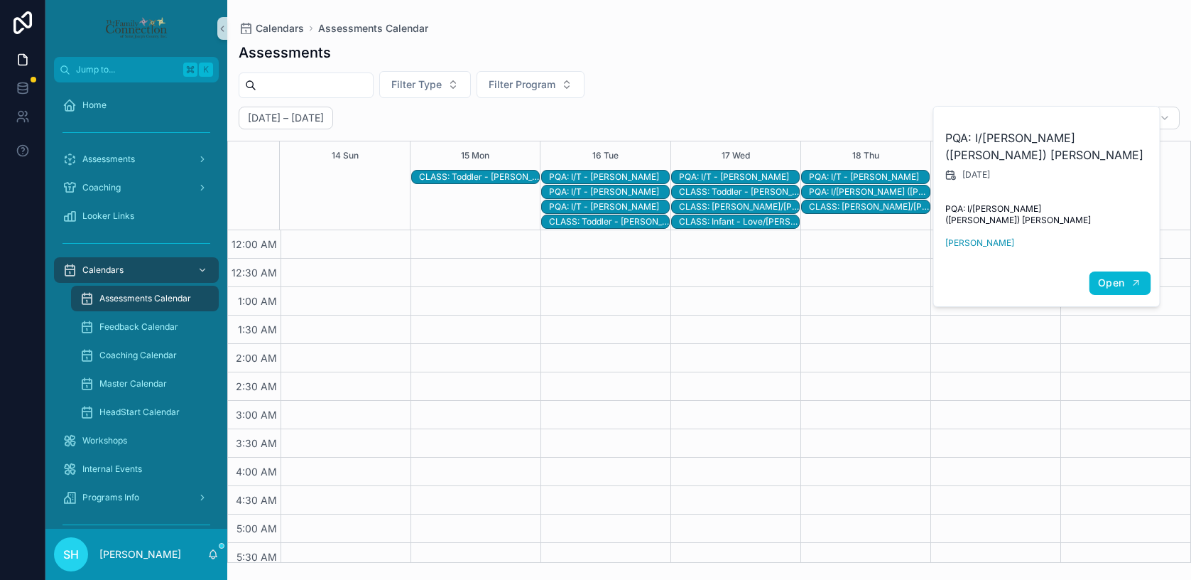
click at [1120, 276] on span "Open" at bounding box center [1111, 282] width 26 height 13
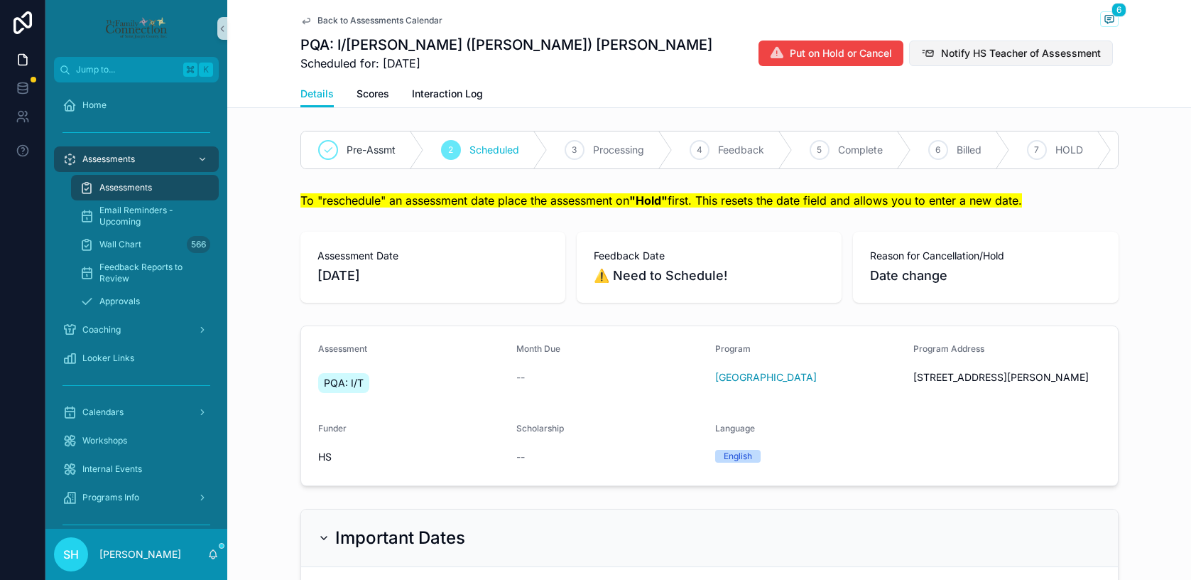
click at [1035, 50] on span "Notify HS Teacher of Assessment" at bounding box center [1021, 53] width 160 height 14
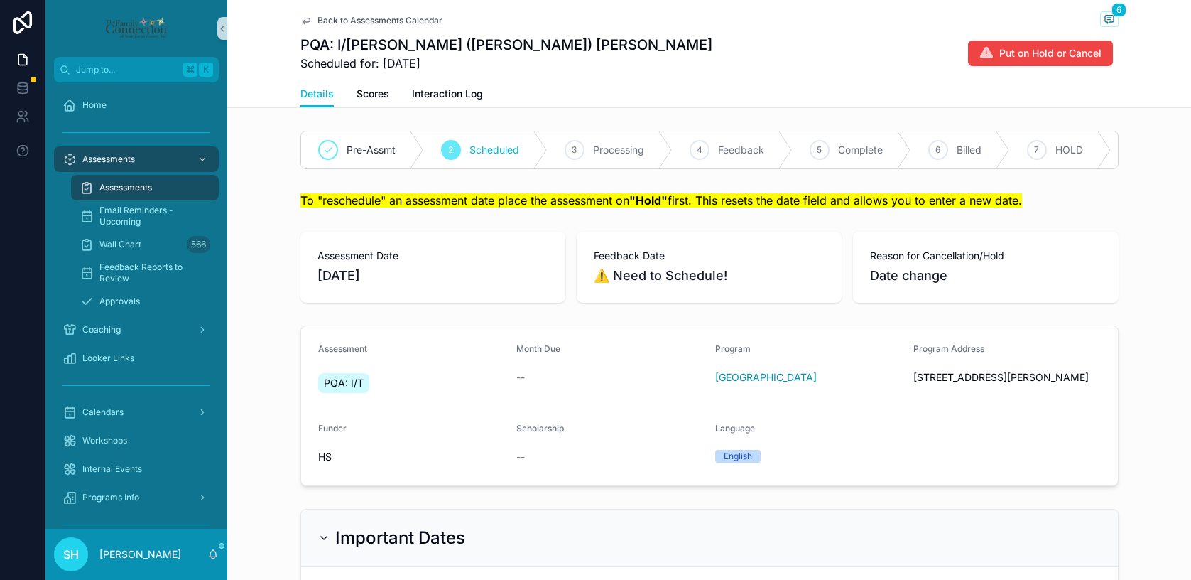
click at [357, 18] on span "Back to Assessments Calendar" at bounding box center [380, 20] width 125 height 11
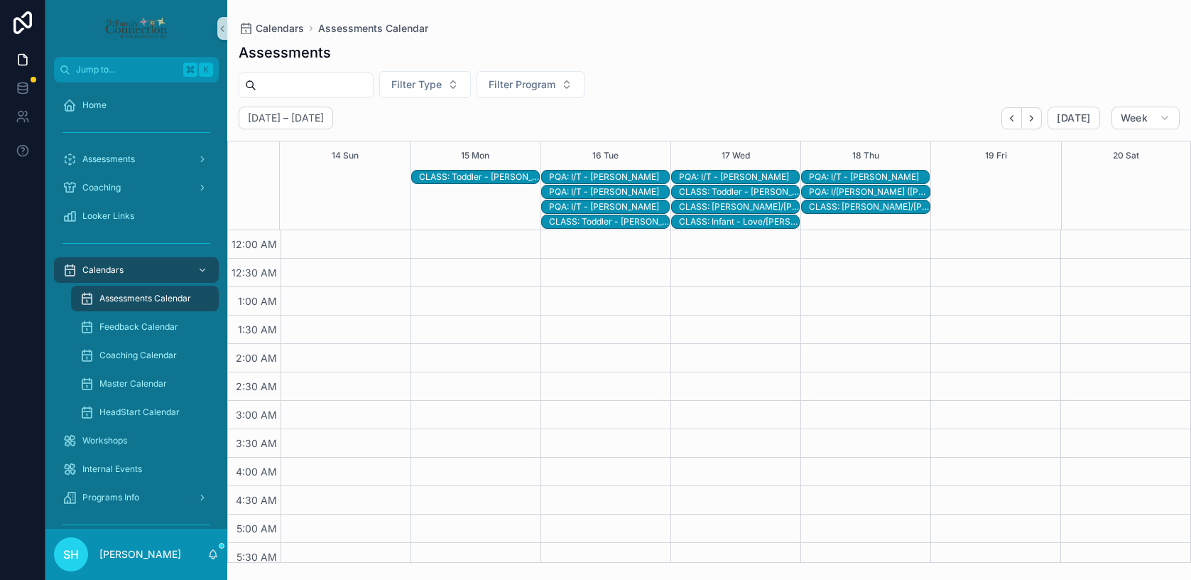
click at [882, 207] on div "CLASS: [PERSON_NAME]/[PERSON_NAME]" at bounding box center [869, 206] width 120 height 11
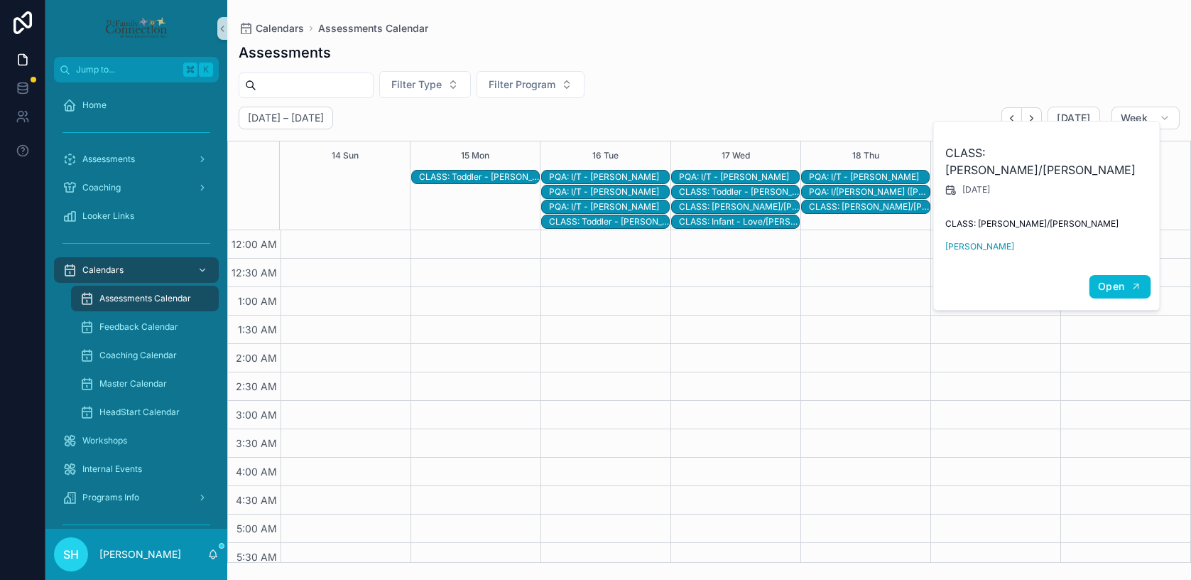
click at [1120, 280] on span "Open" at bounding box center [1111, 286] width 26 height 13
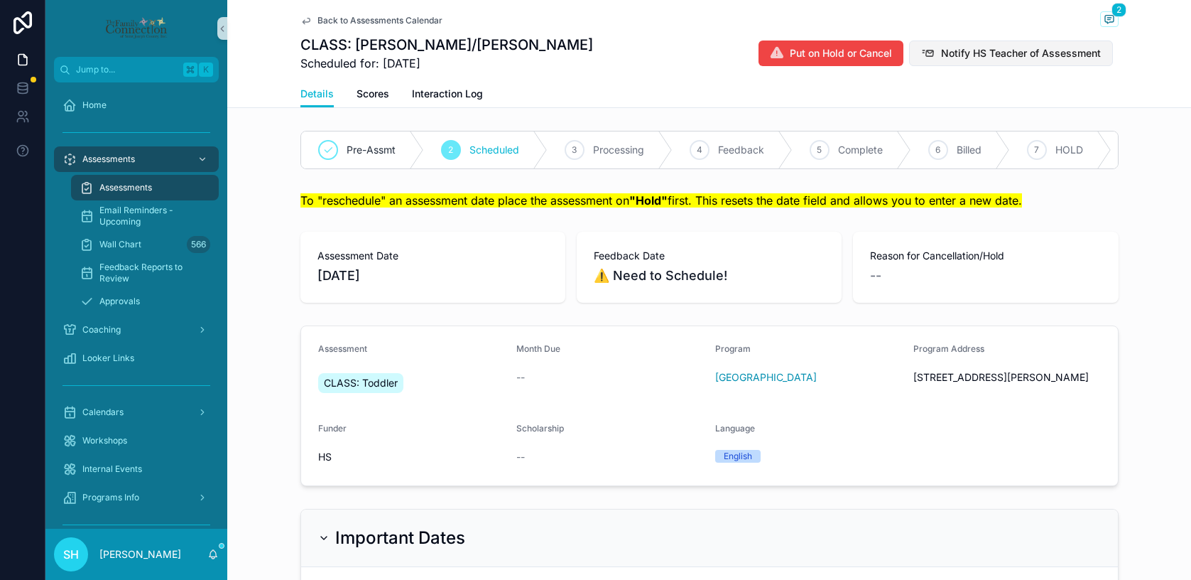
click at [1048, 53] on span "Notify HS Teacher of Assessment" at bounding box center [1021, 53] width 160 height 14
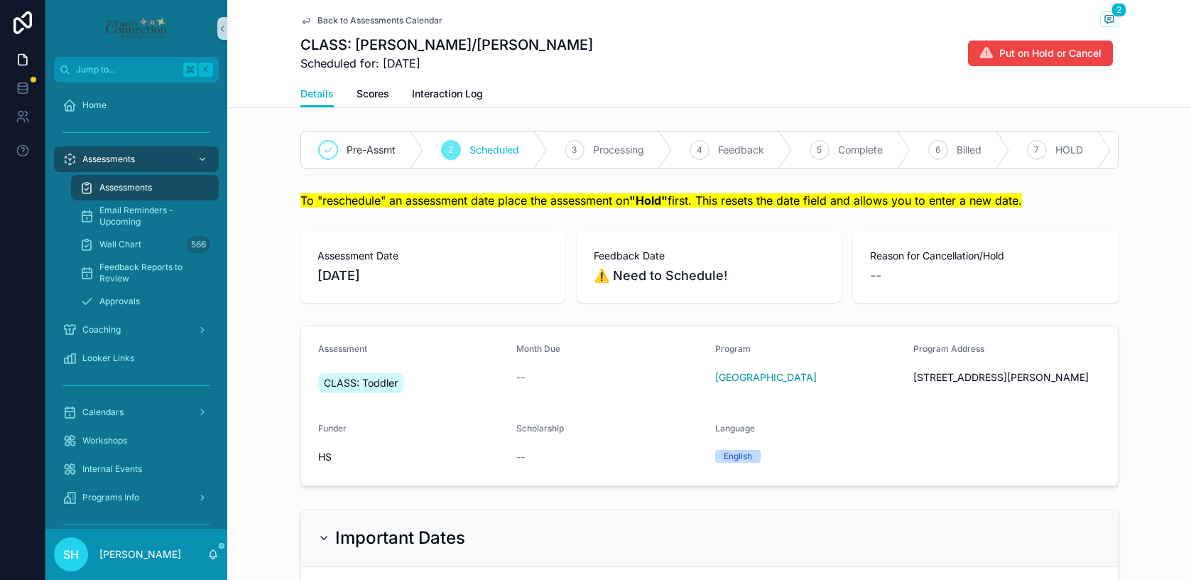
click at [369, 21] on span "Back to Assessments Calendar" at bounding box center [380, 20] width 125 height 11
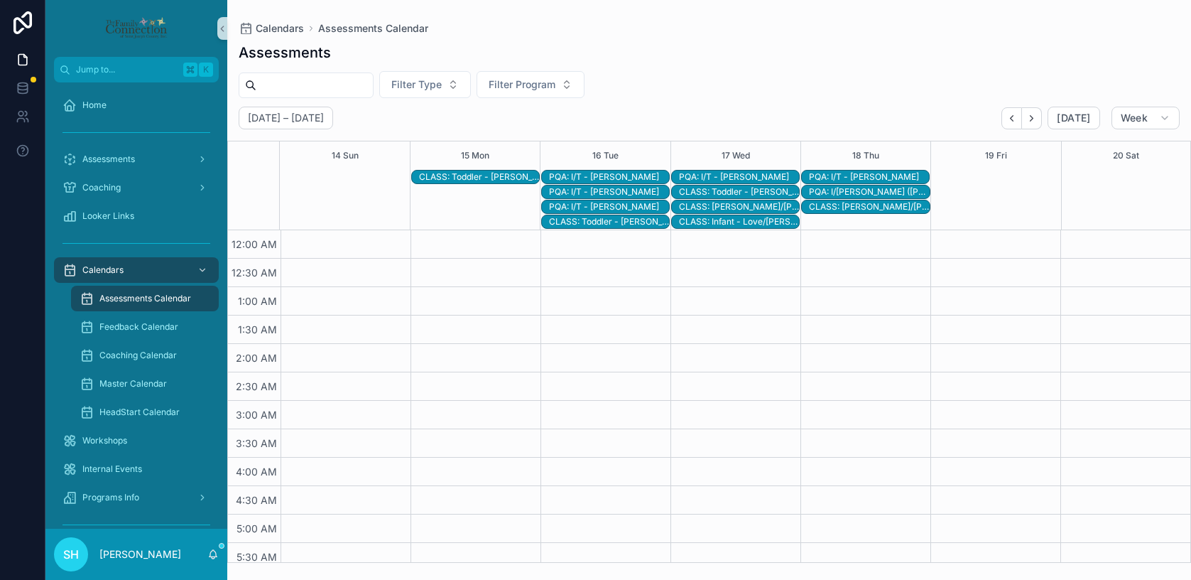
click at [845, 208] on div "CLASS: [PERSON_NAME]/[PERSON_NAME]" at bounding box center [869, 206] width 120 height 11
